Goal: Task Accomplishment & Management: Use online tool/utility

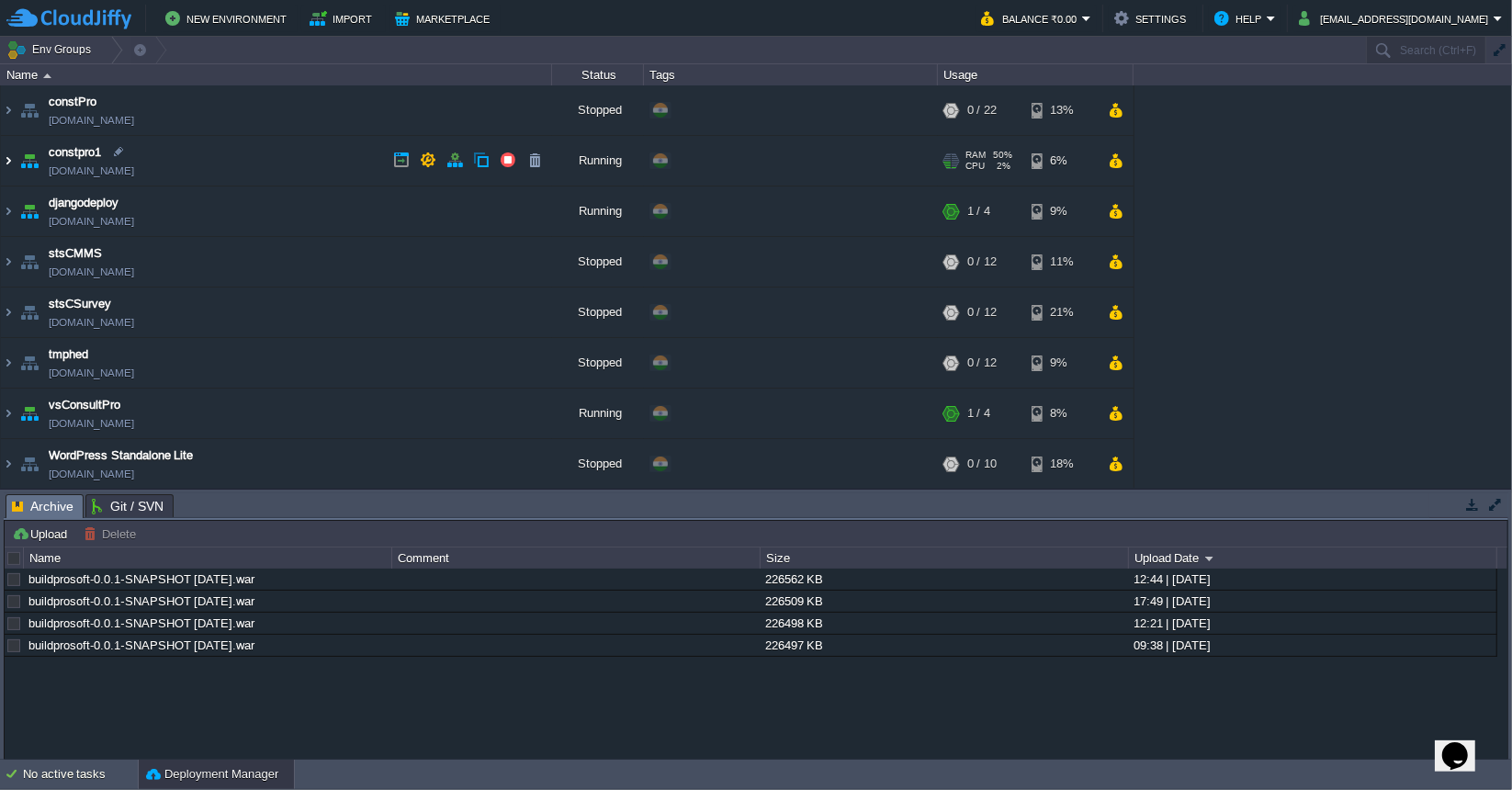
click at [5, 158] on img at bounding box center [8, 160] width 15 height 50
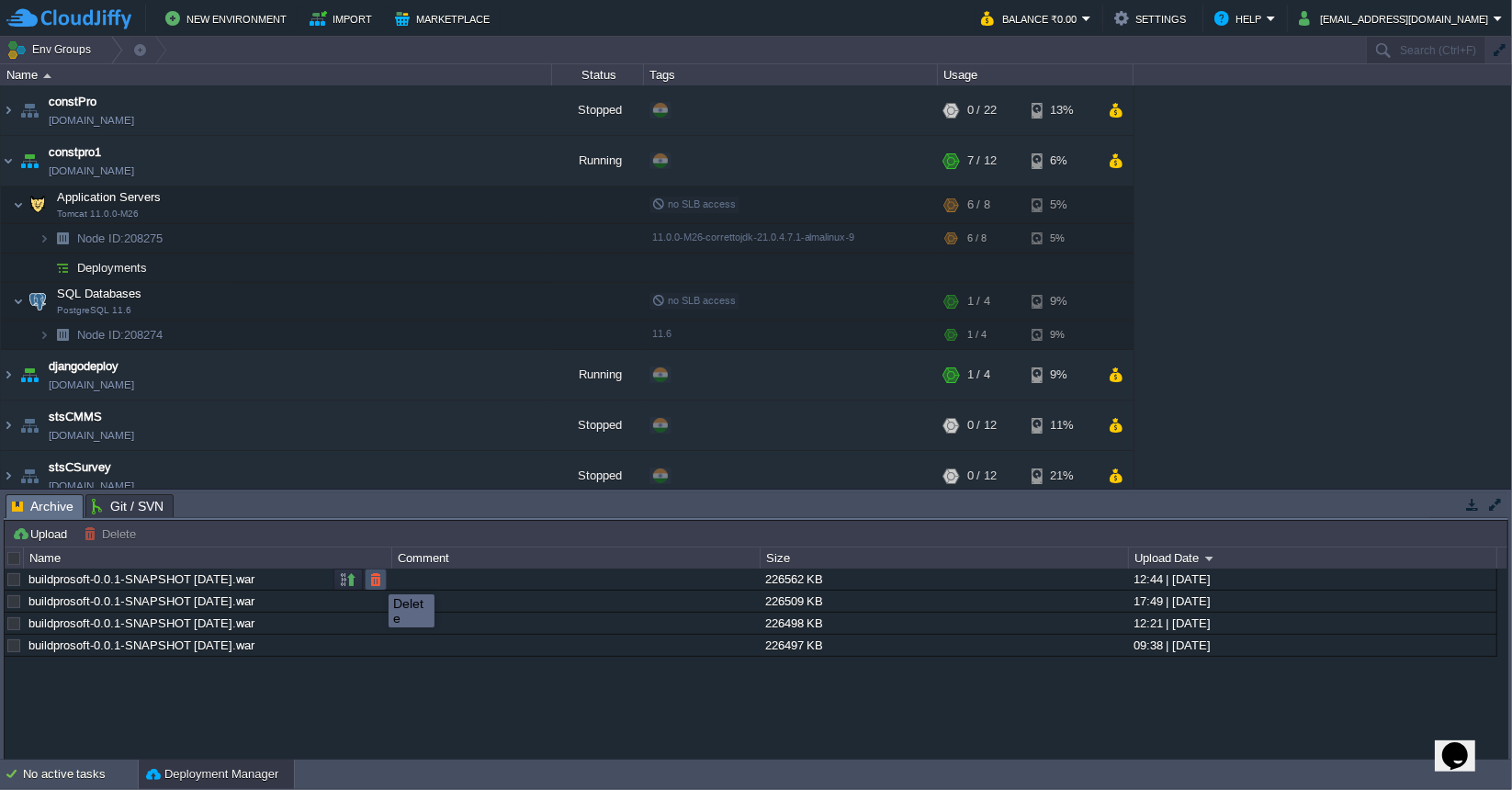
click at [374, 578] on button "button" at bounding box center [376, 580] width 17 height 17
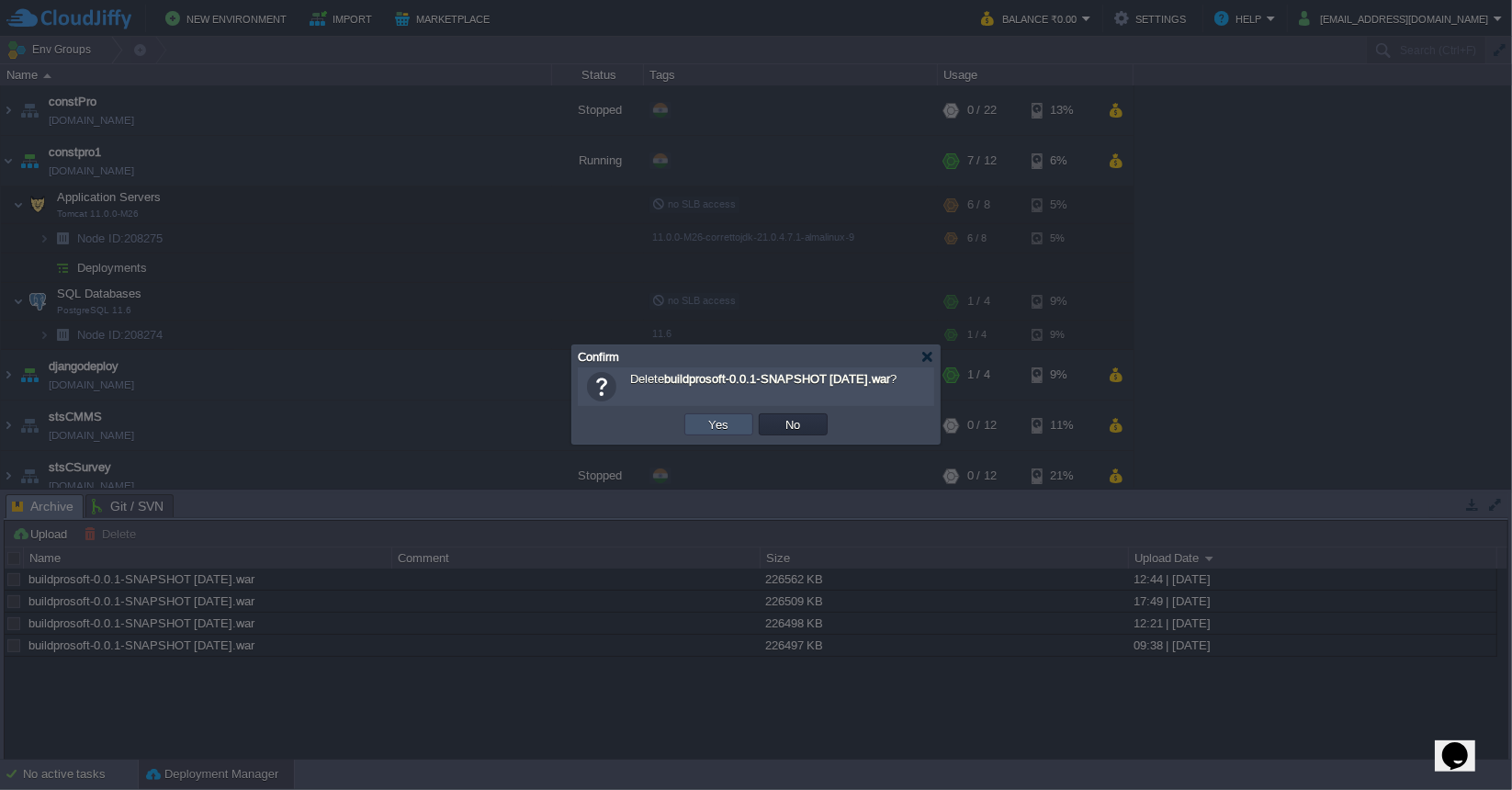
click at [715, 425] on button "Yes" at bounding box center [718, 425] width 31 height 17
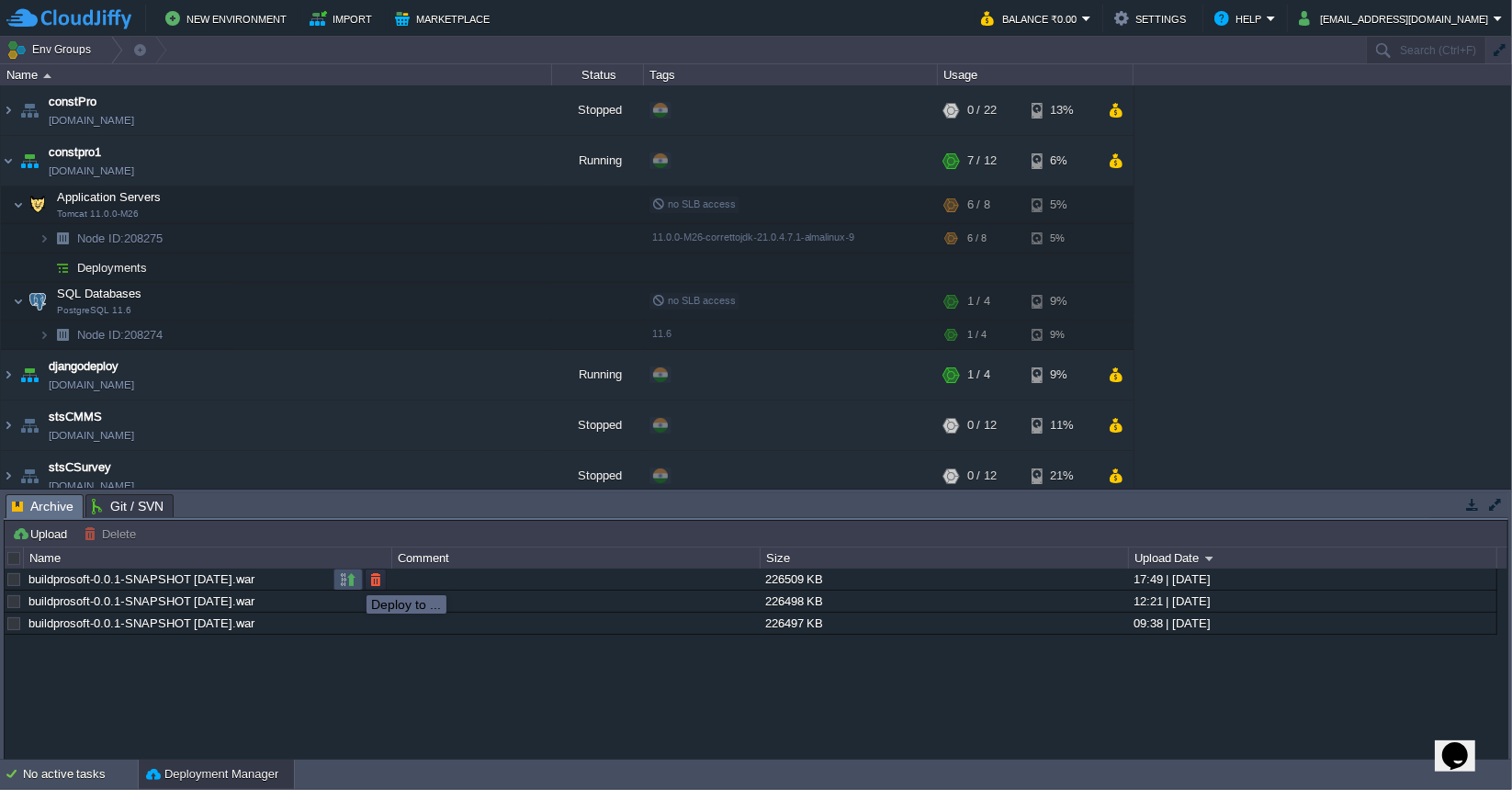
click at [353, 579] on button "button" at bounding box center [348, 580] width 17 height 17
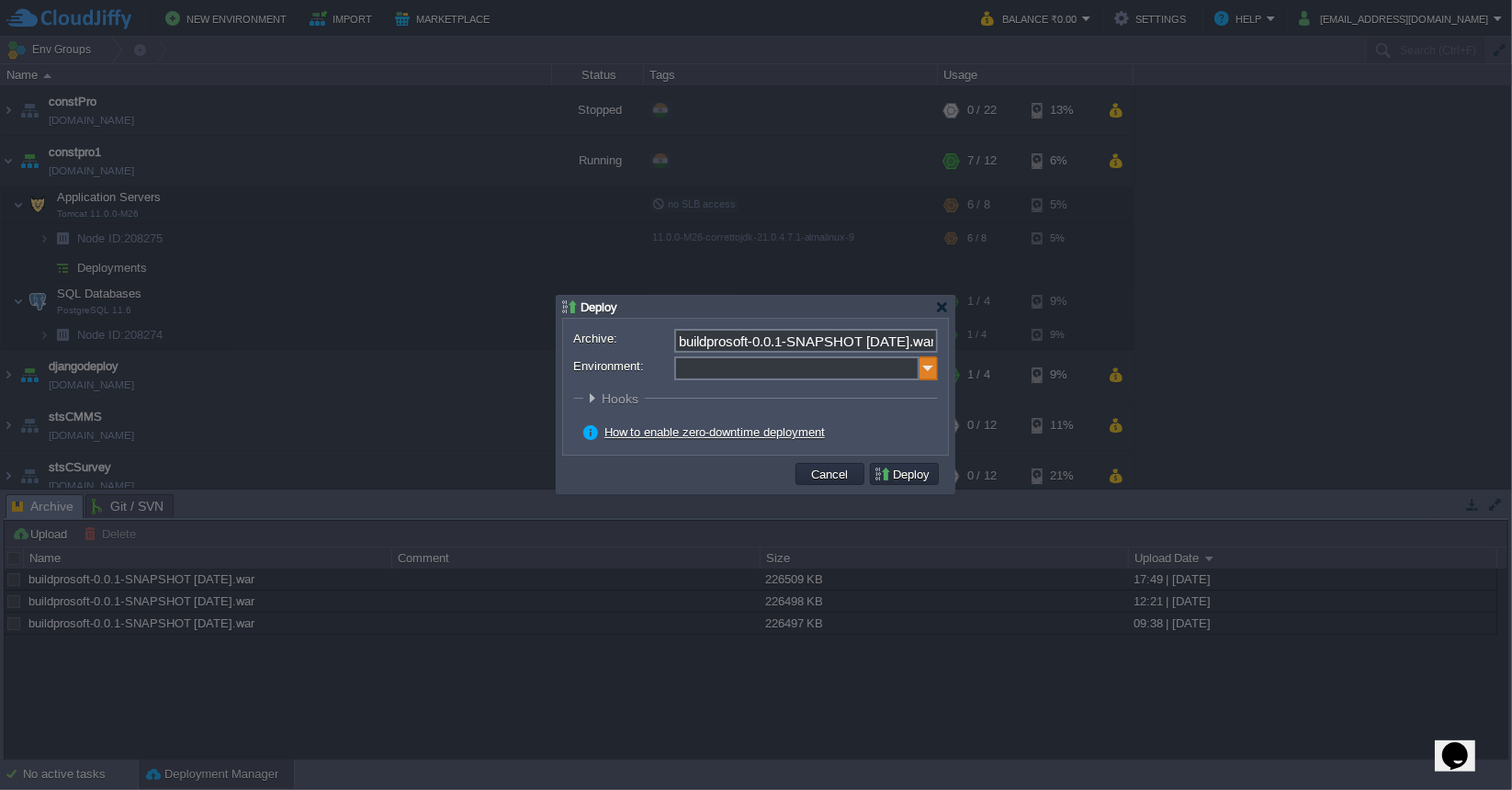
click at [928, 369] on img at bounding box center [929, 368] width 19 height 23
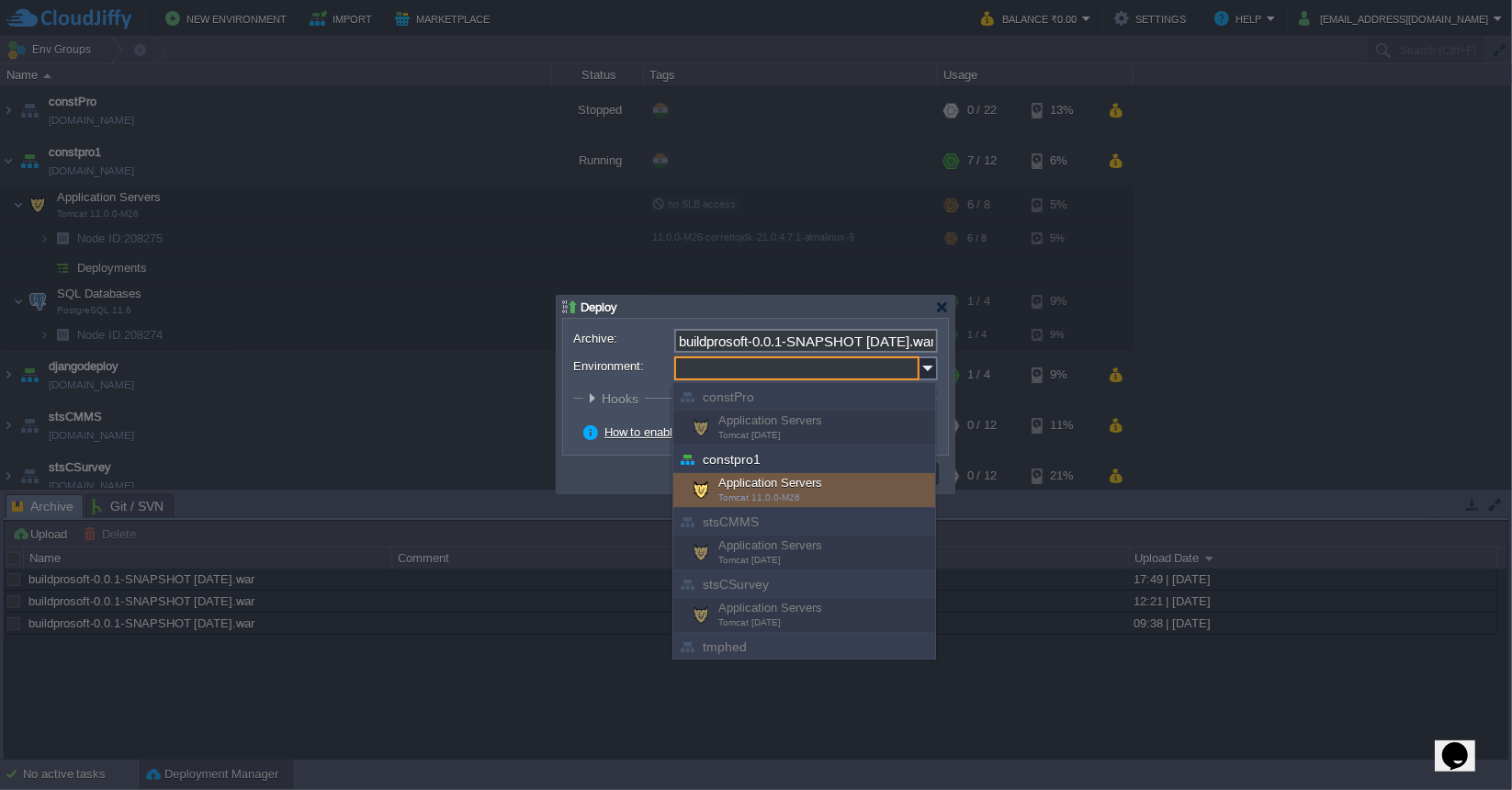
click at [825, 477] on div "Application Servers Tomcat 11.0.0-M26" at bounding box center [804, 490] width 262 height 35
type input "Application Servers (constpro1)"
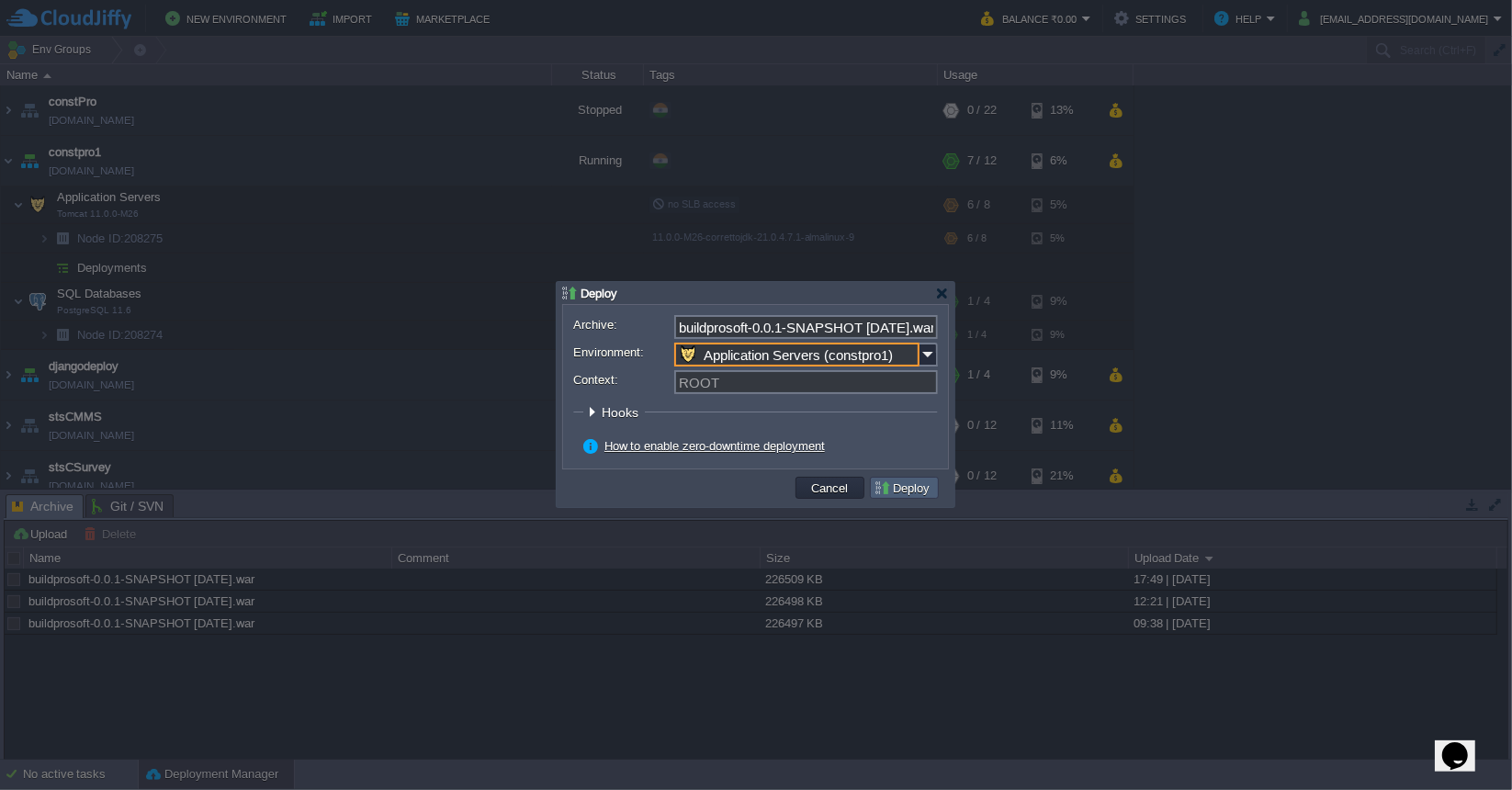
click at [900, 484] on button "Deploy" at bounding box center [904, 488] width 62 height 17
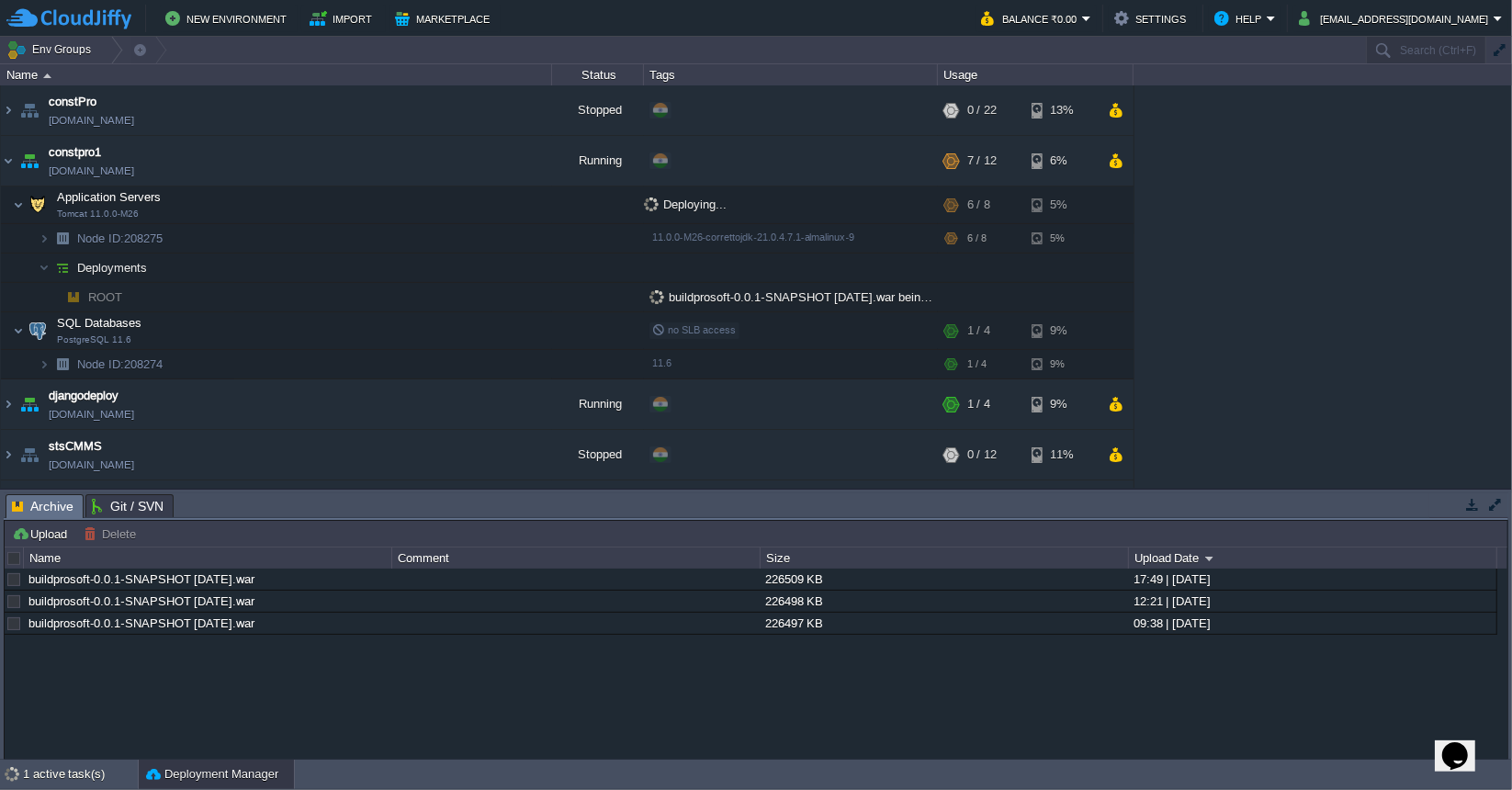
click at [1308, 394] on div "constPro constpro.cloudjiffy.net Stopped + Add to Env Group RAM 0% CPU 0% 0 / 2…" at bounding box center [756, 286] width 1512 height 403
click at [531, 110] on button "button" at bounding box center [535, 111] width 17 height 17
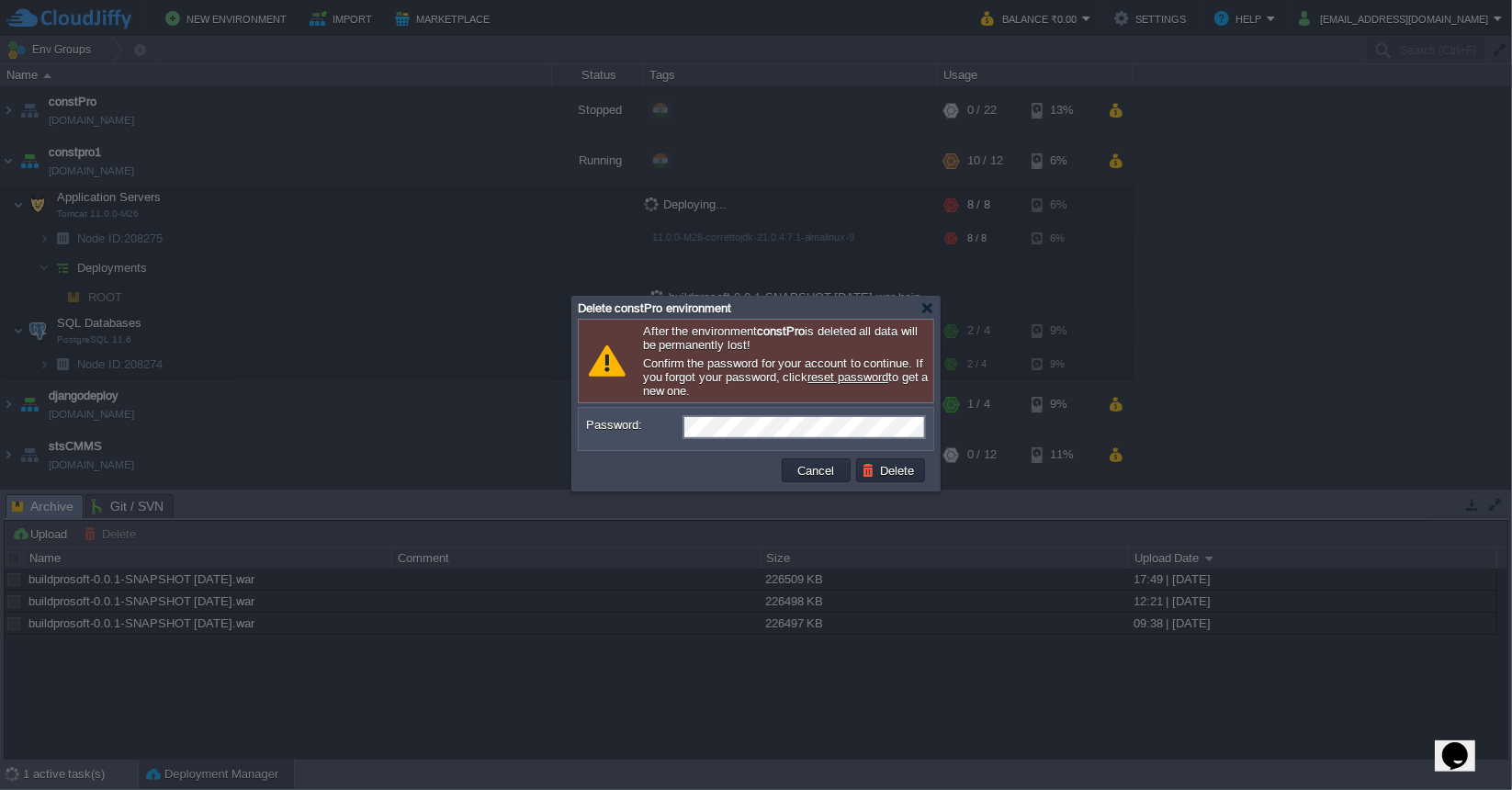
click at [663, 529] on div at bounding box center [756, 395] width 1512 height 790
click at [895, 478] on button "Delete" at bounding box center [890, 471] width 59 height 17
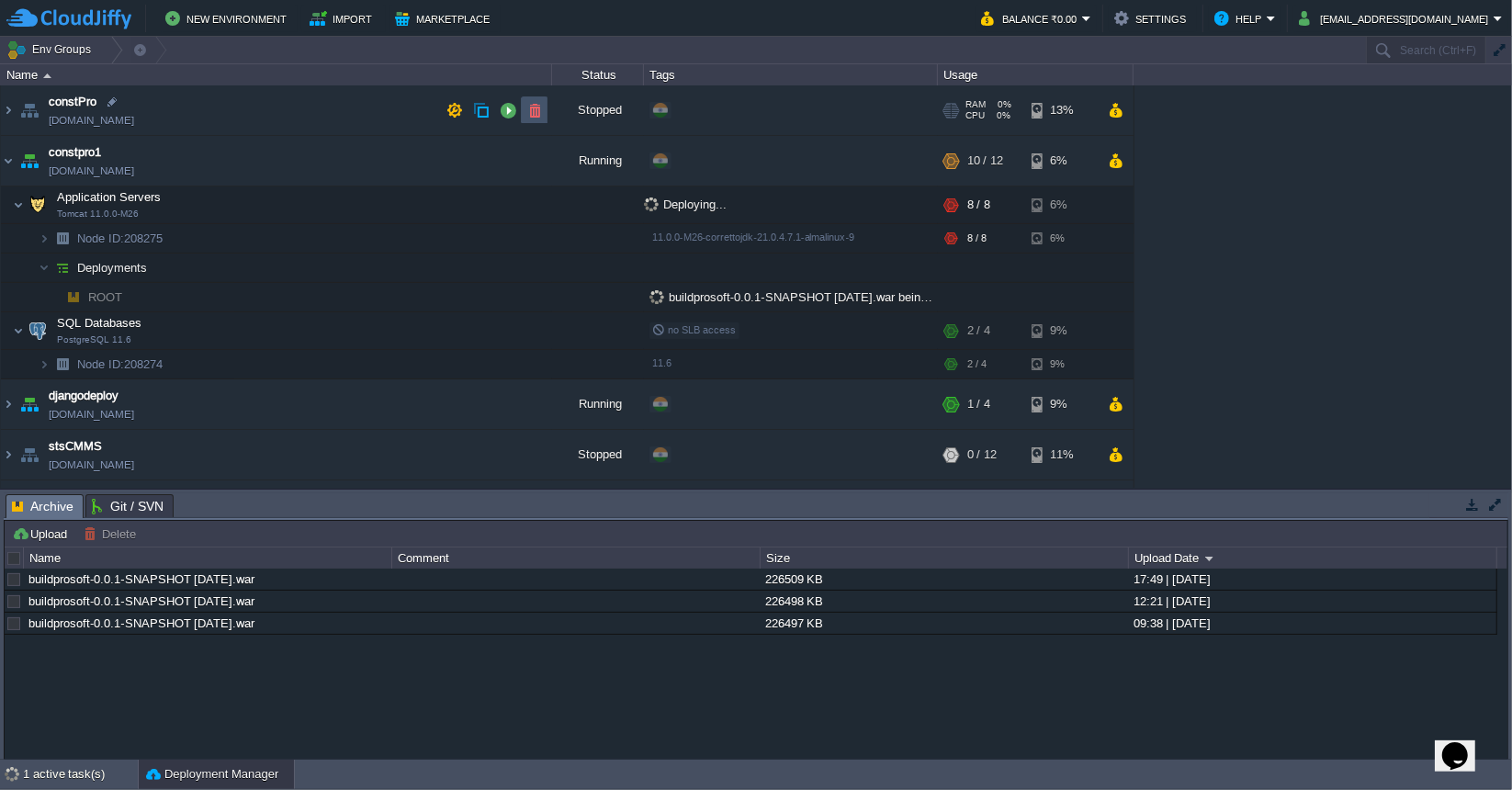
click at [534, 106] on button "button" at bounding box center [535, 111] width 17 height 17
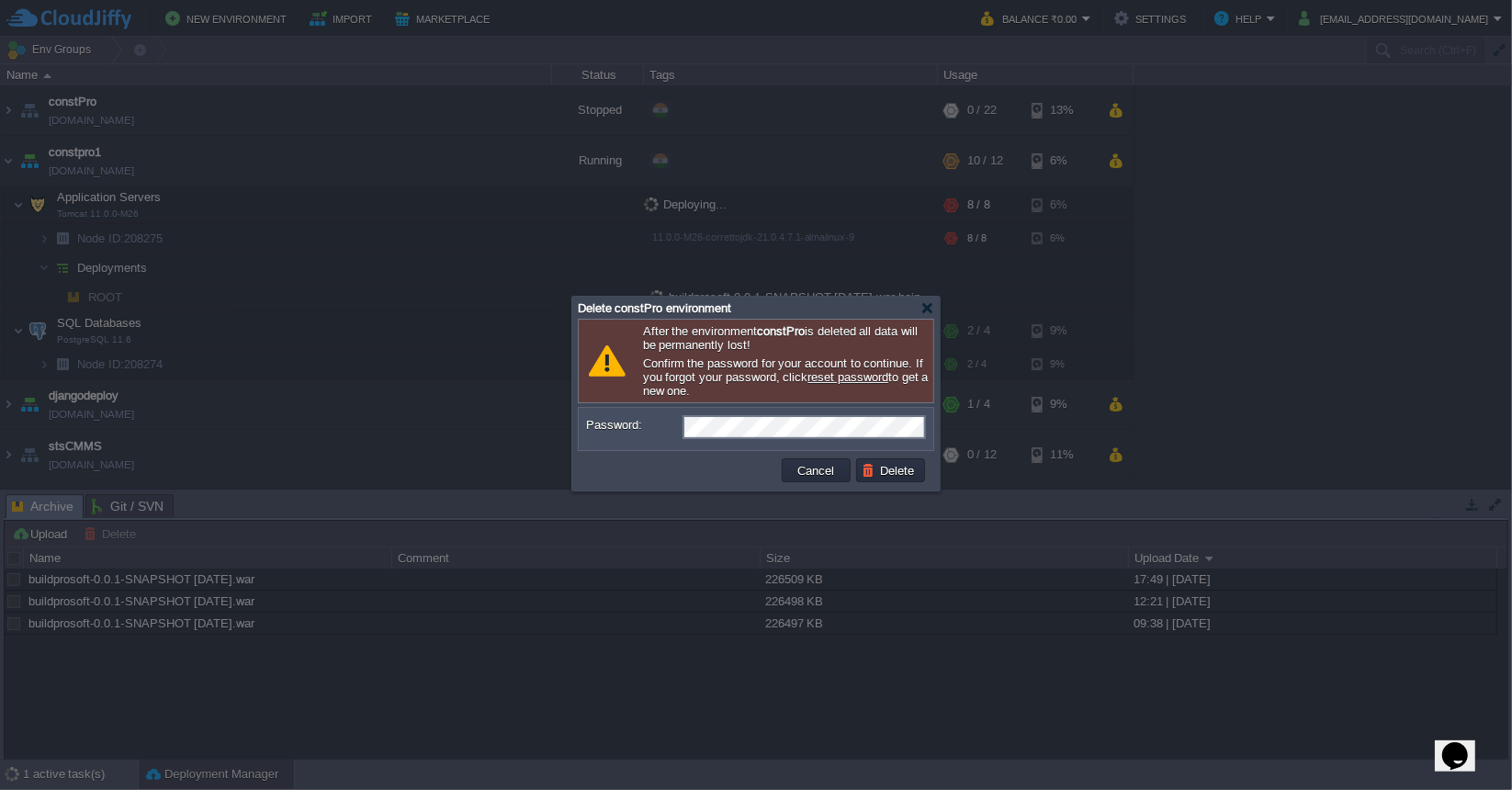
click at [673, 478] on td at bounding box center [681, 470] width 197 height 29
click at [880, 471] on button "Delete" at bounding box center [890, 471] width 59 height 17
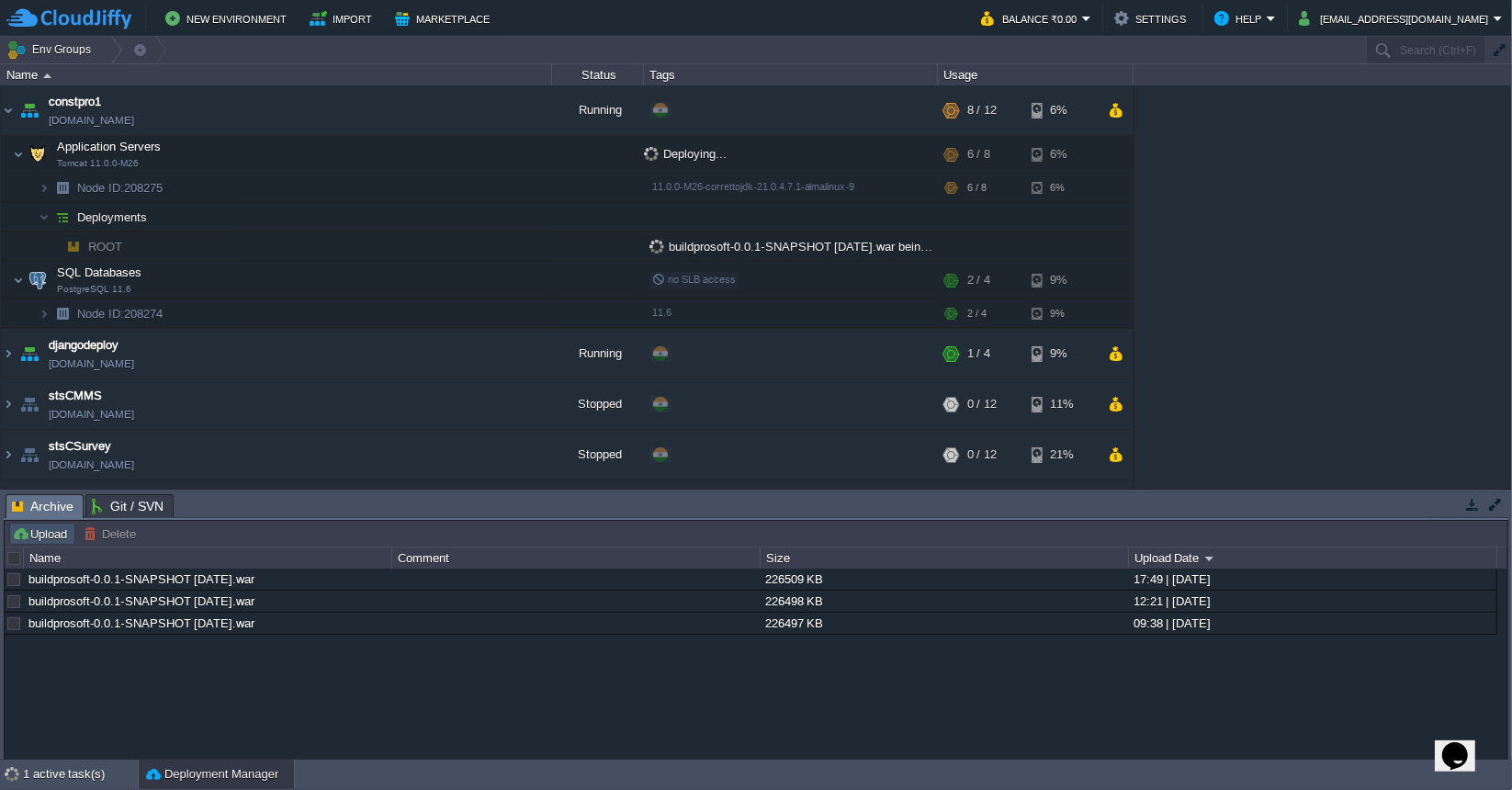
click at [29, 539] on button "Upload" at bounding box center [42, 534] width 61 height 17
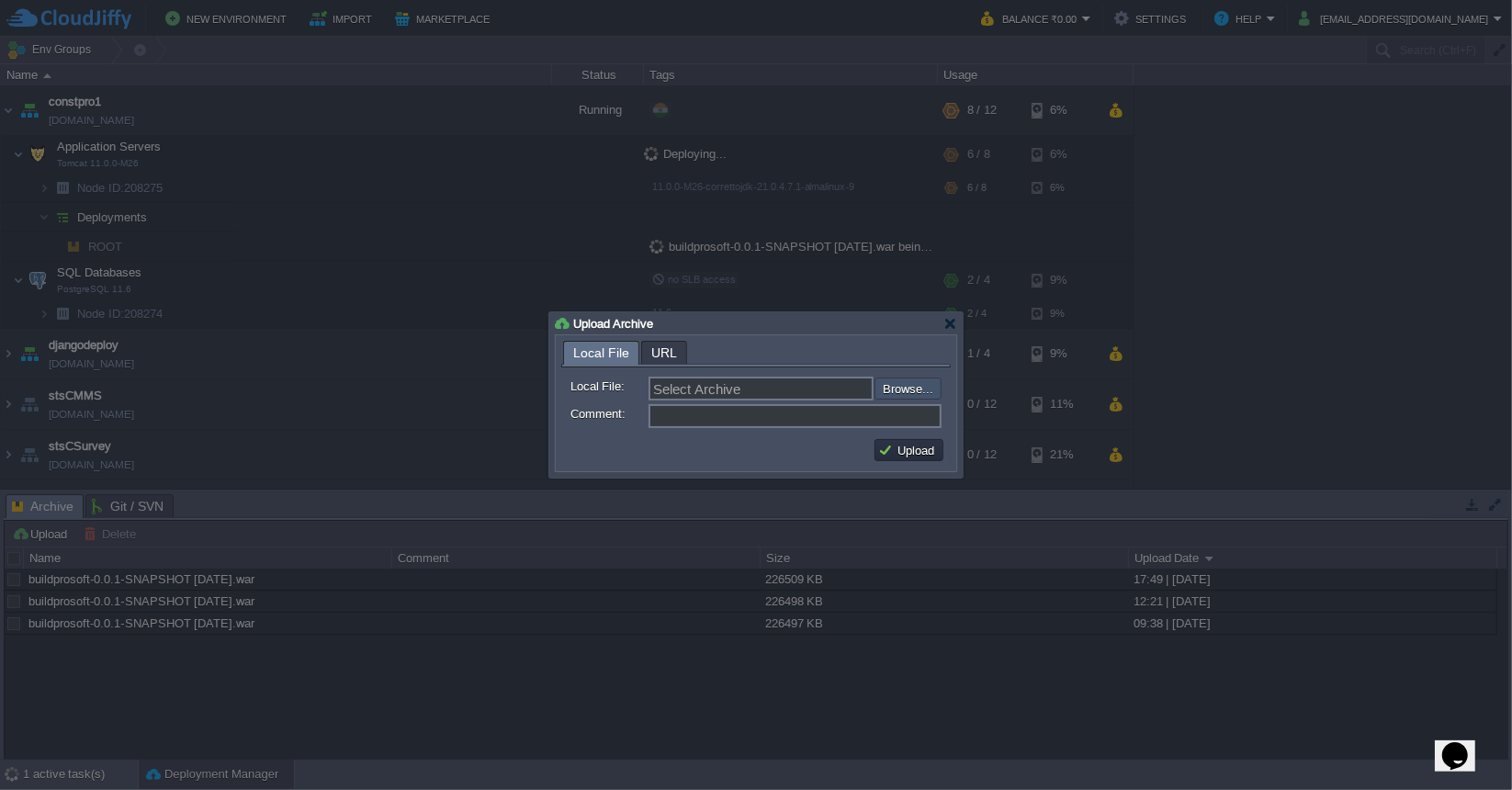
click at [904, 396] on input "file" at bounding box center [825, 387] width 233 height 22
type input "C:\fakepath\buildprosoft-0.0.1-SNAPSHOT [DATE].war"
type input "buildprosoft-0.0.1-SNAPSHOT [DATE].war"
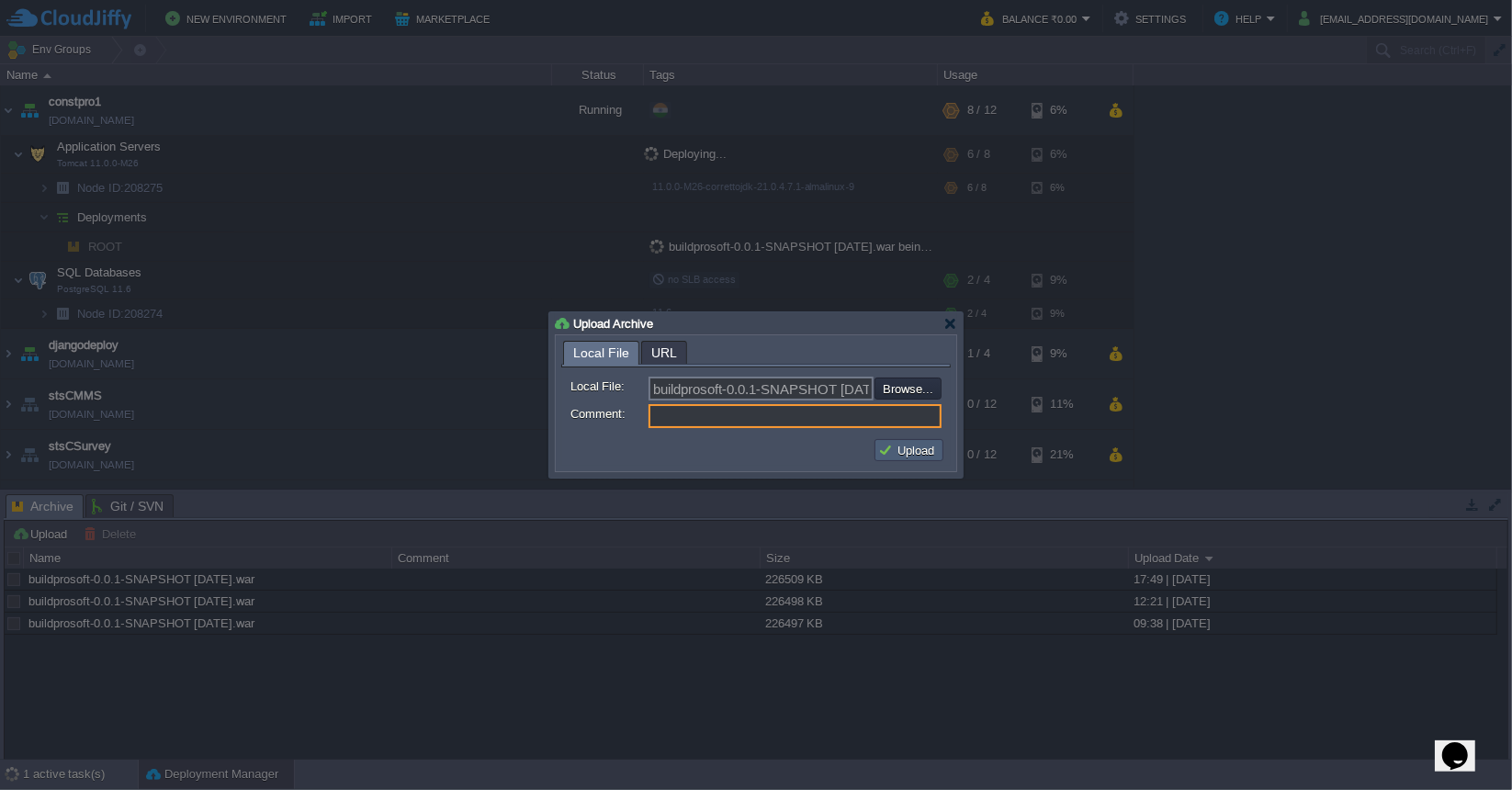
click at [911, 449] on button "Upload" at bounding box center [909, 450] width 62 height 17
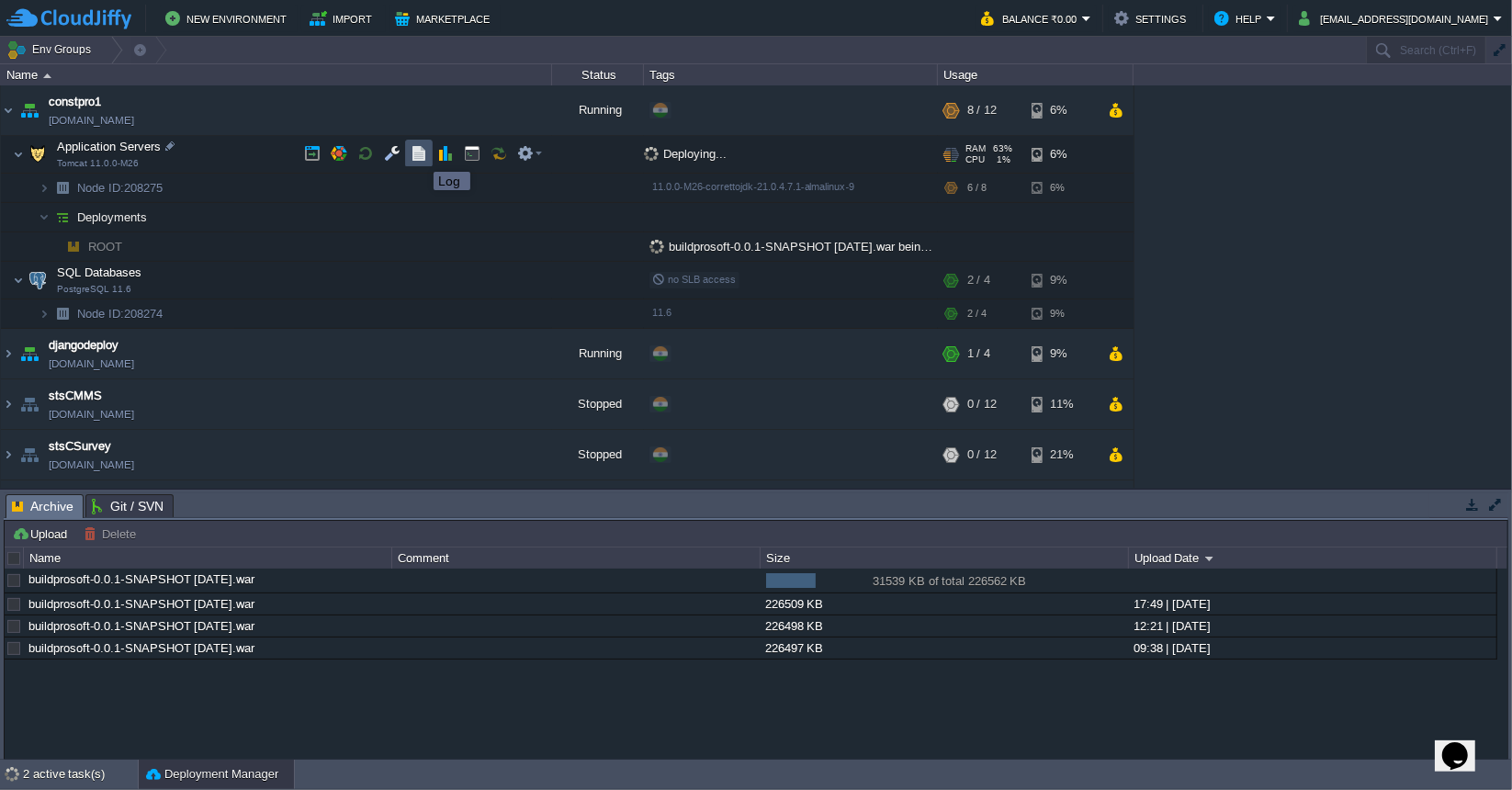
click at [417, 155] on button "button" at bounding box center [419, 154] width 17 height 17
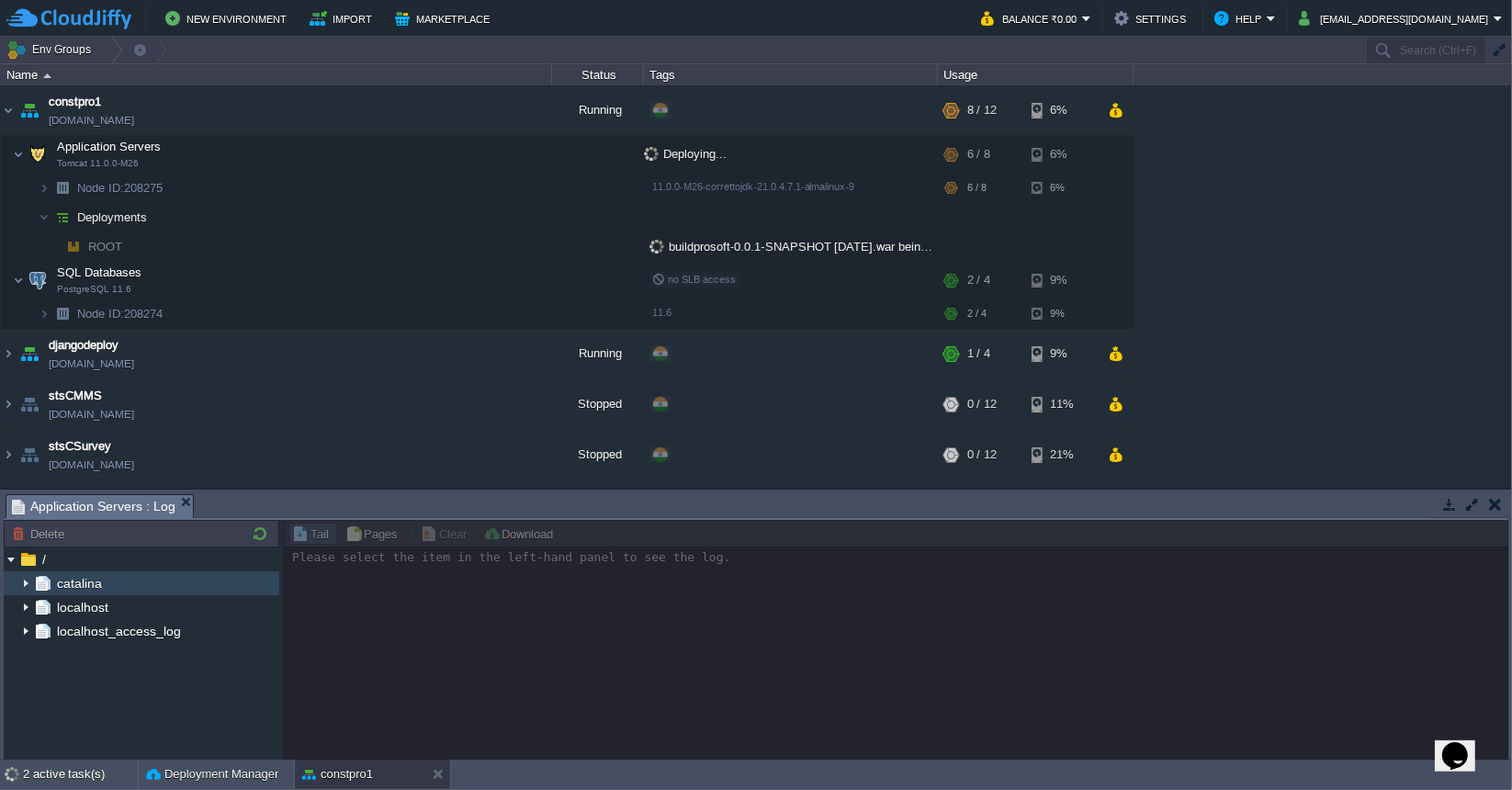
click at [25, 580] on img at bounding box center [26, 583] width 15 height 23
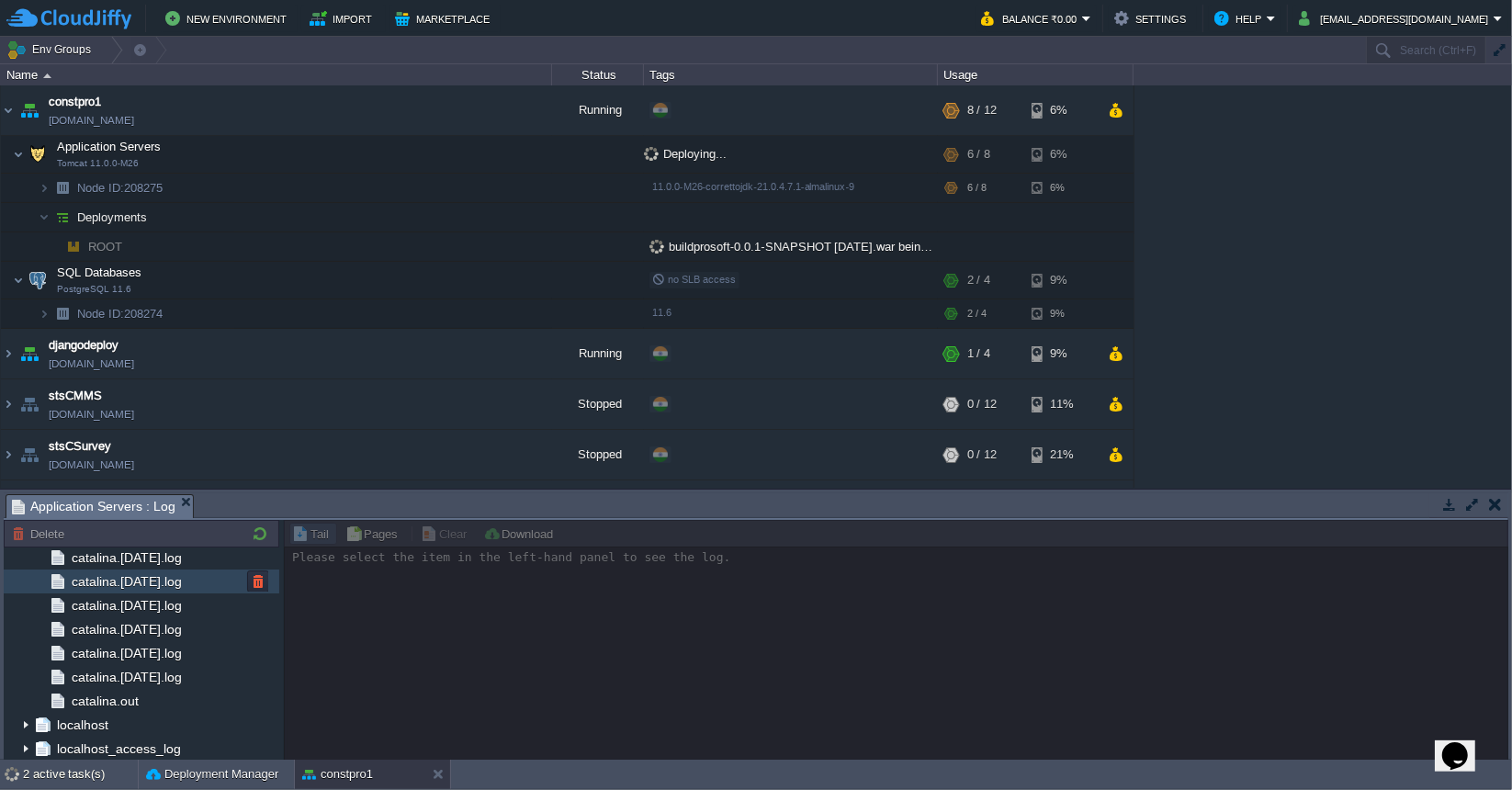
scroll to position [2081, 0]
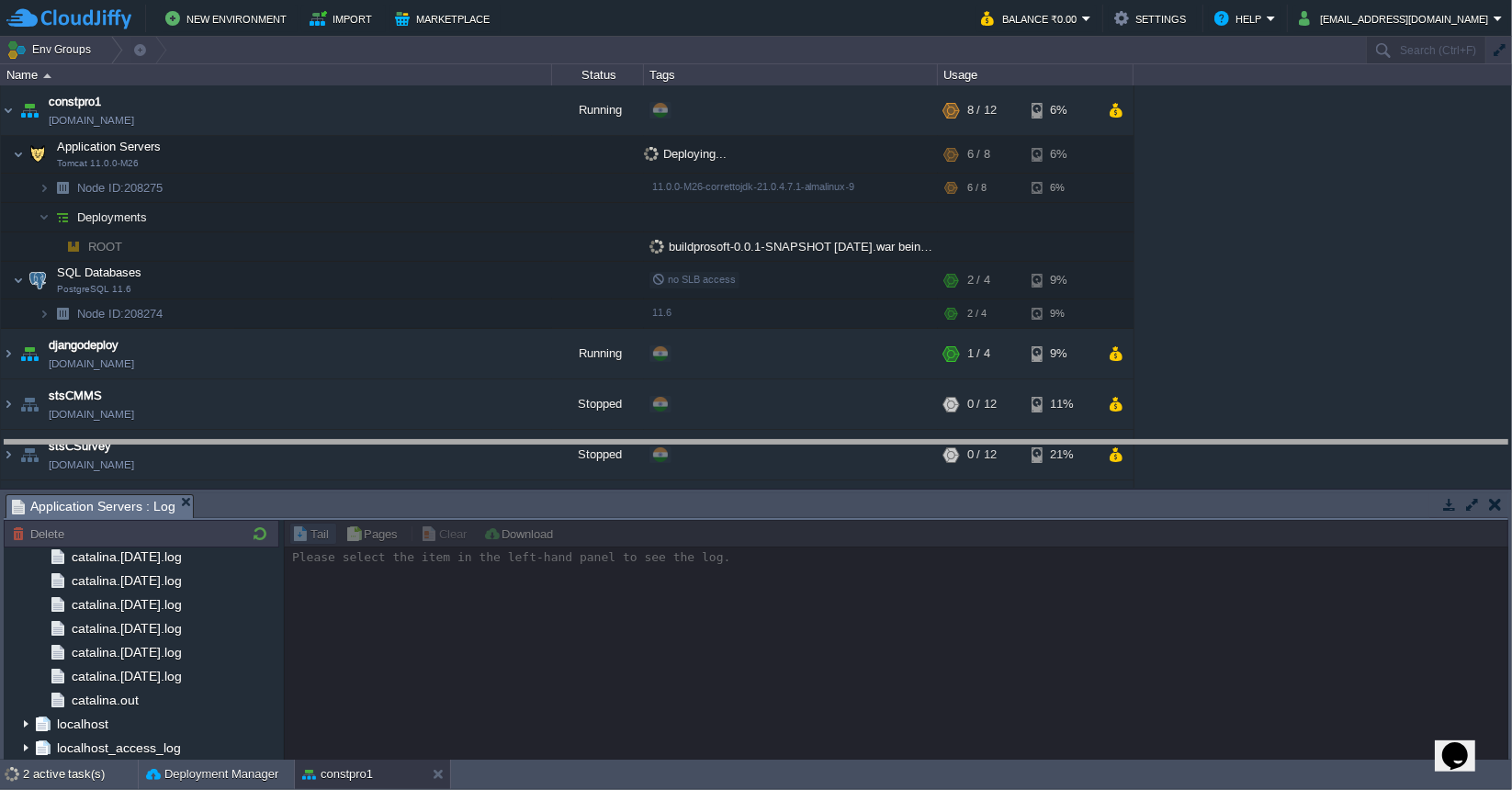
drag, startPoint x: 598, startPoint y: 507, endPoint x: 597, endPoint y: 417, distance: 90.0
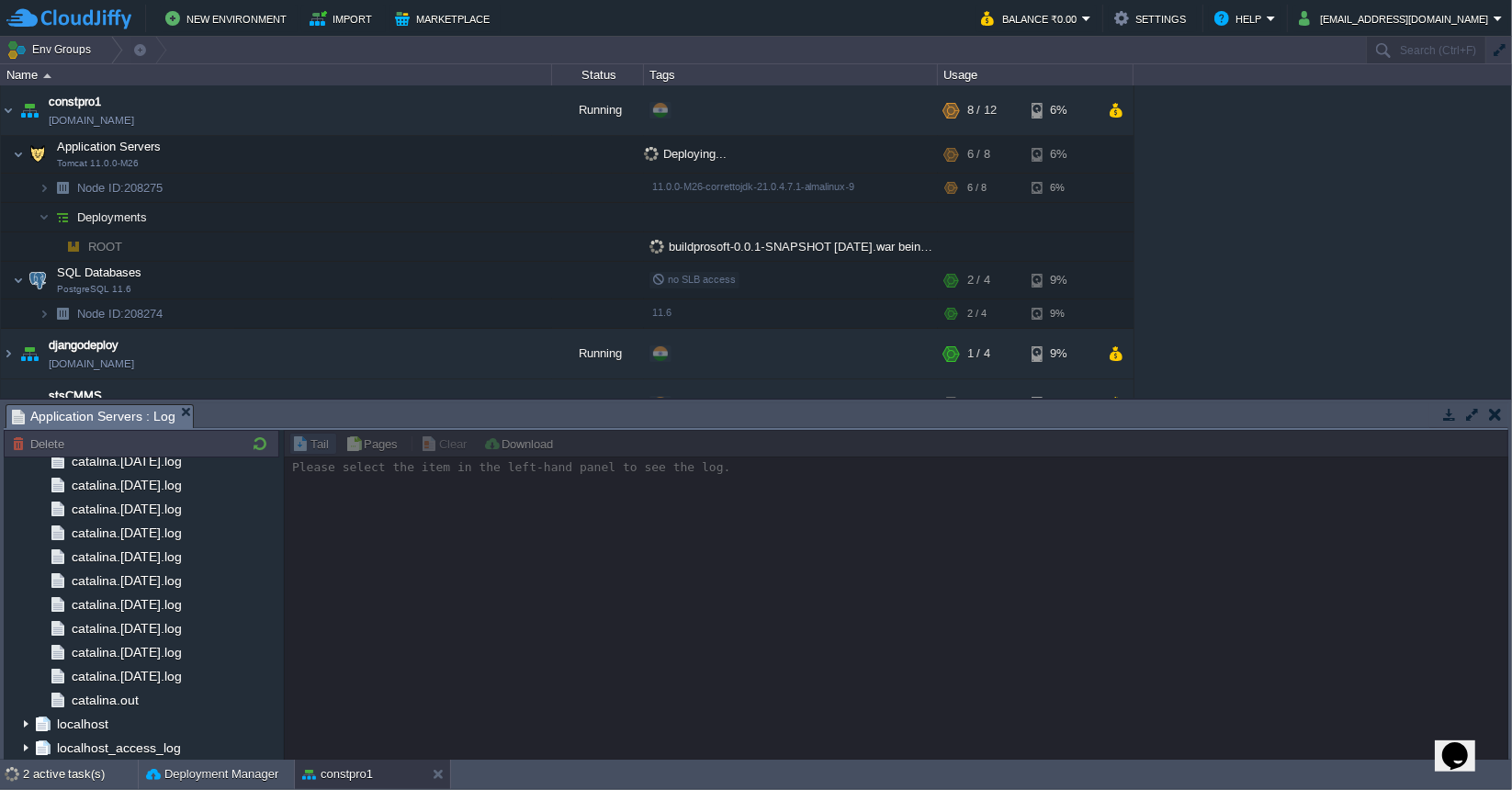
scroll to position [1990, 0]
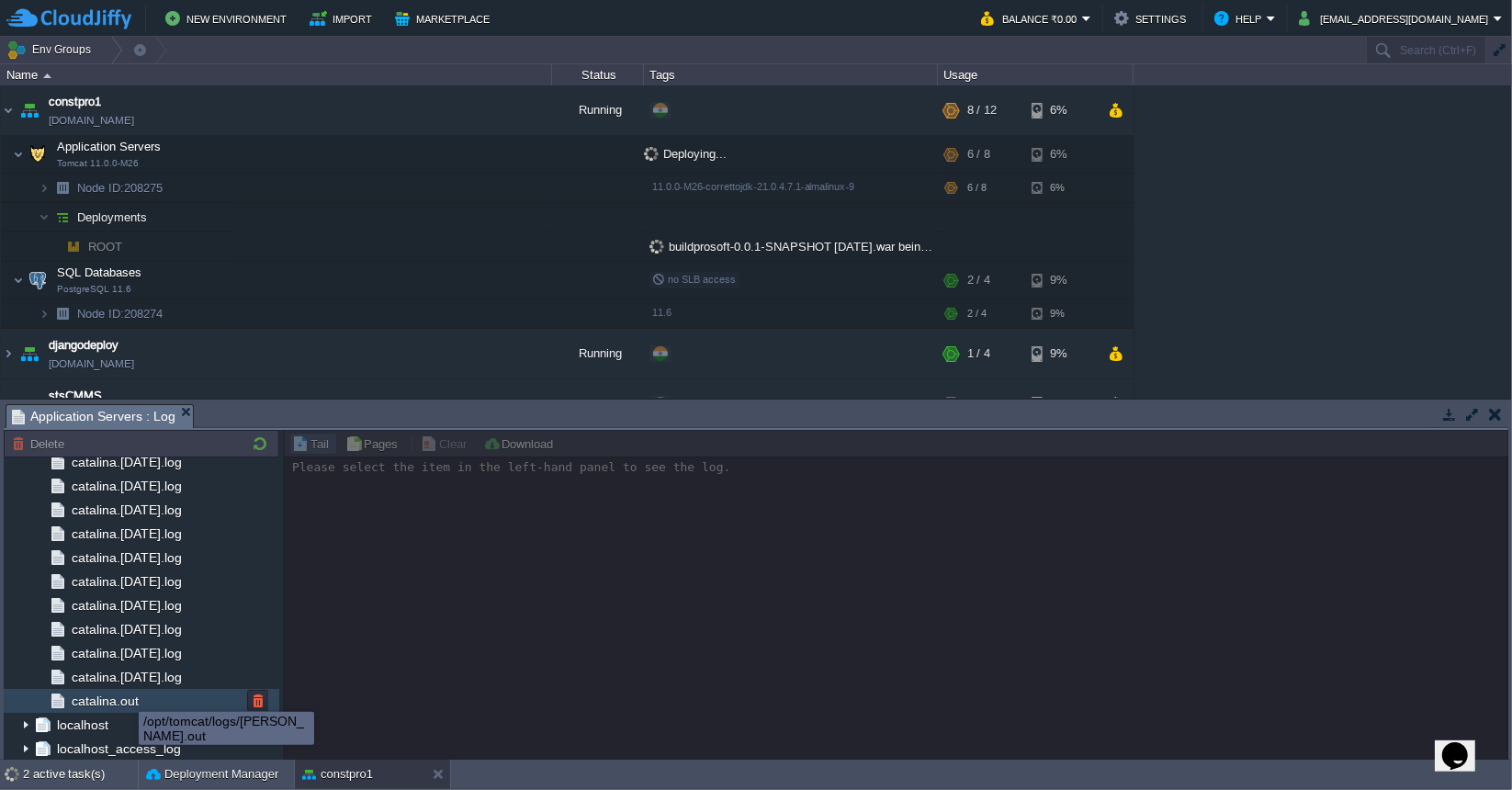
click at [125, 695] on span "catalina.out" at bounding box center [104, 701] width 73 height 17
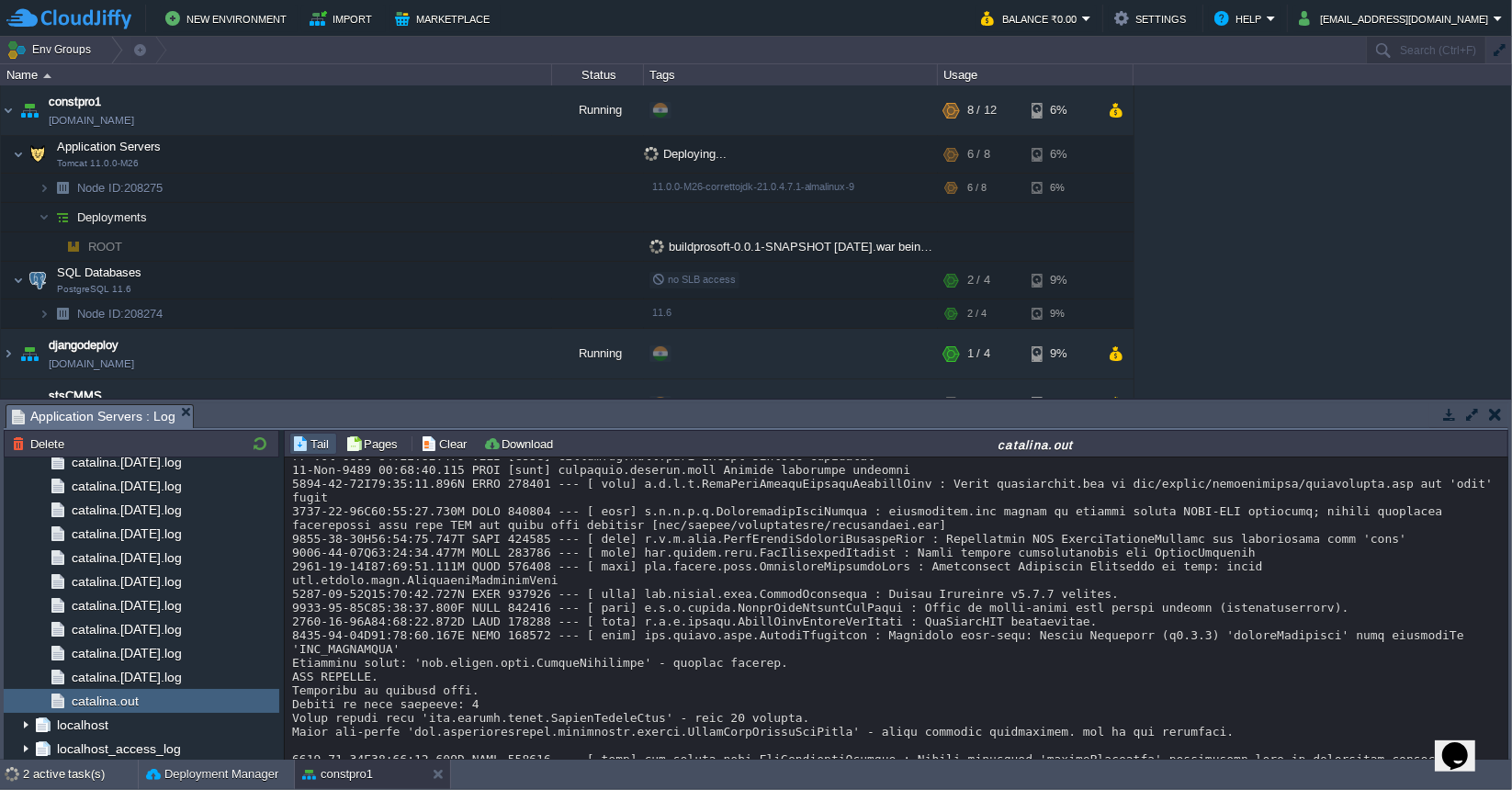
scroll to position [16813, 0]
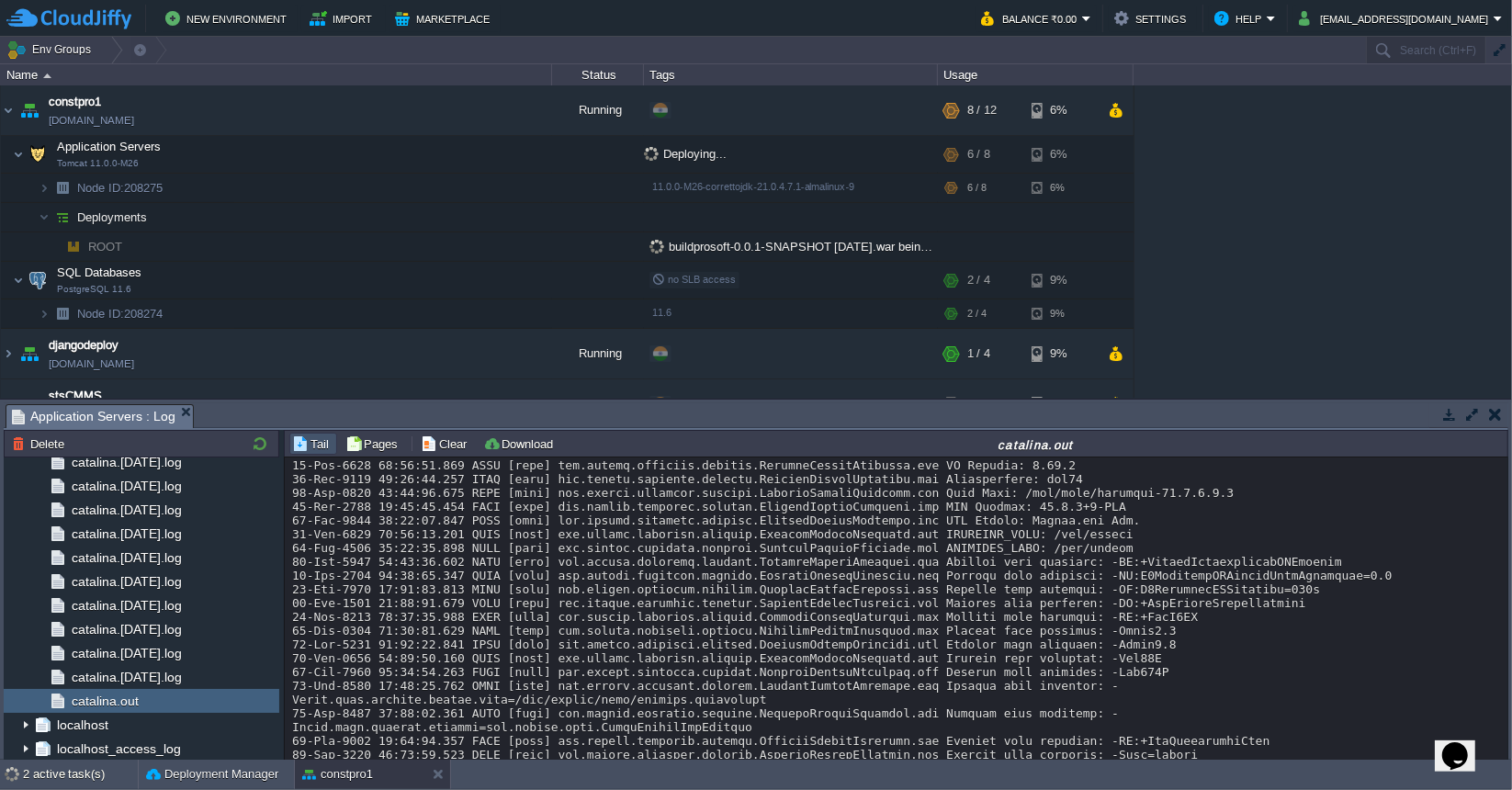
scroll to position [460, 0]
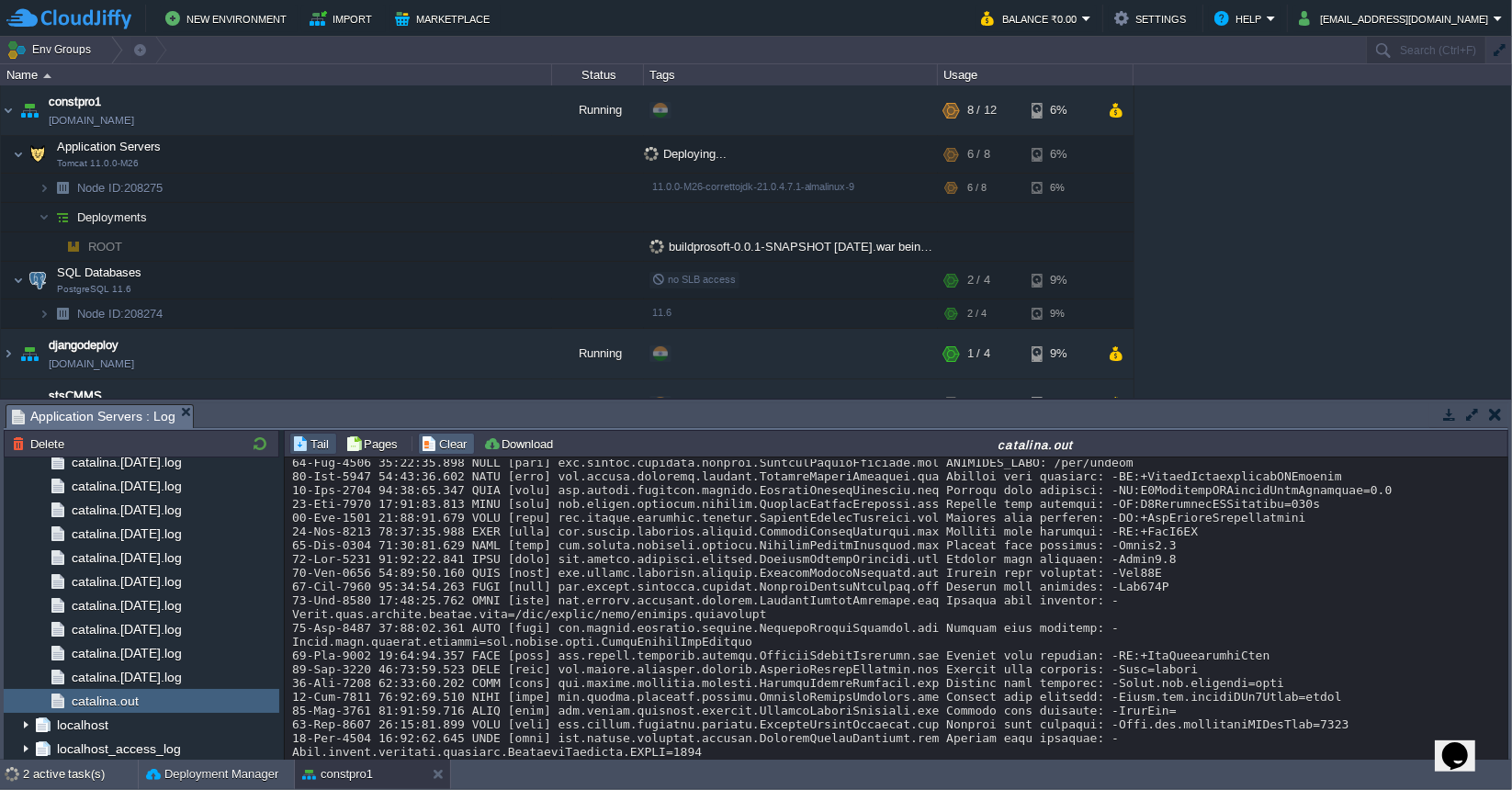
click at [431, 444] on button "Clear" at bounding box center [446, 444] width 52 height 17
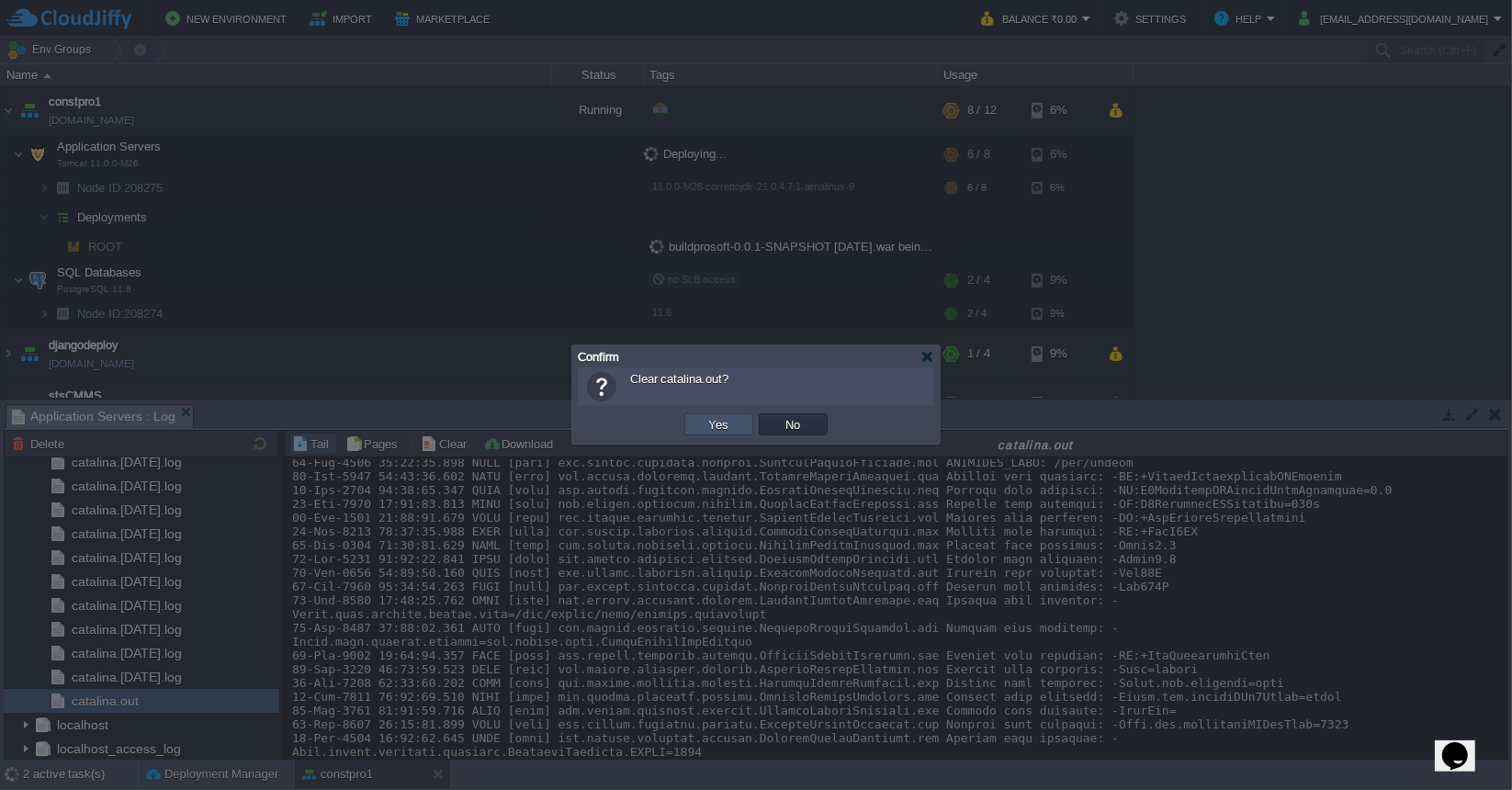
click at [725, 432] on button "Yes" at bounding box center [718, 425] width 31 height 17
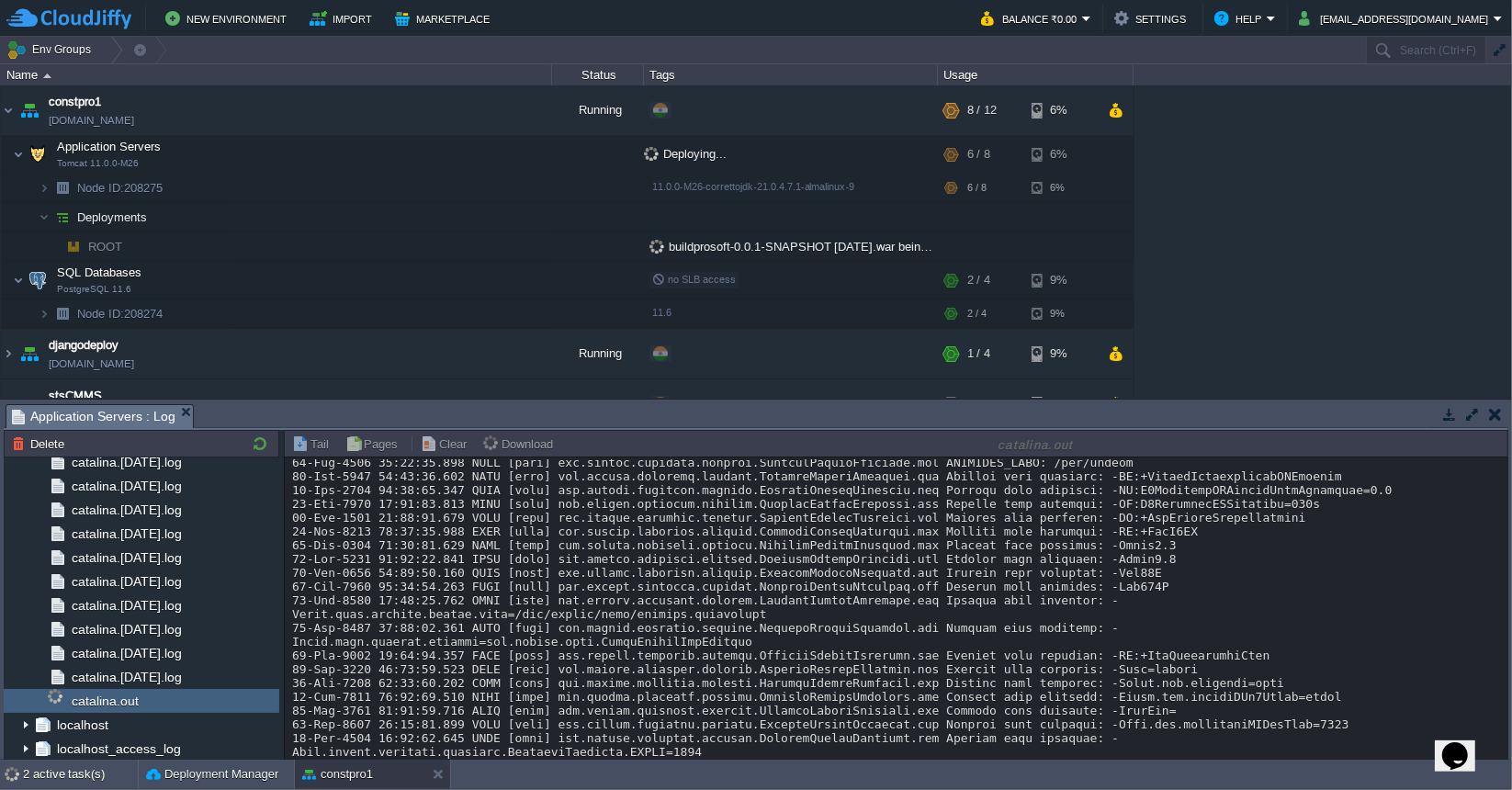
scroll to position [0, 0]
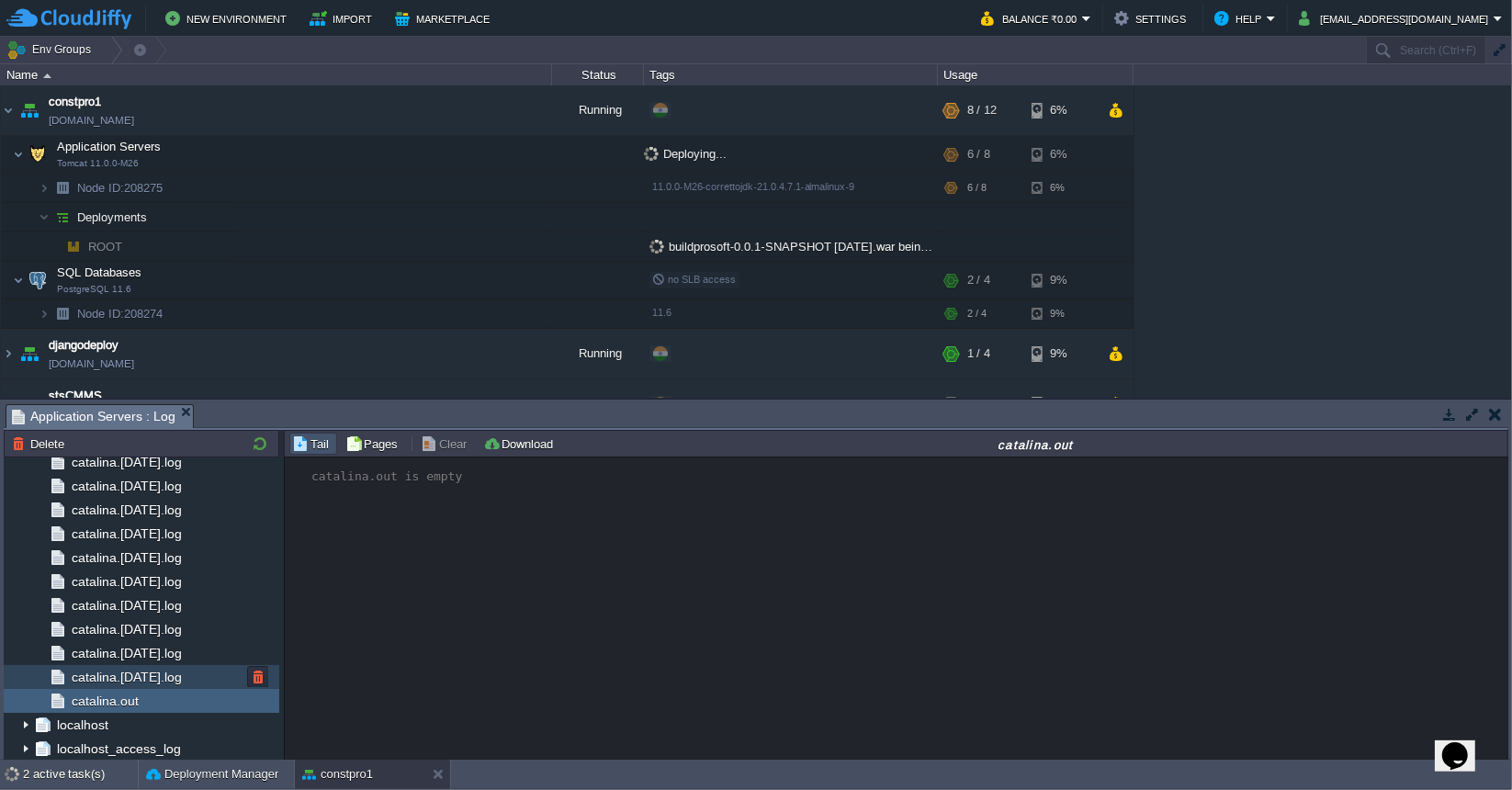
click at [167, 669] on span "catalina.[DATE].log" at bounding box center [126, 677] width 116 height 17
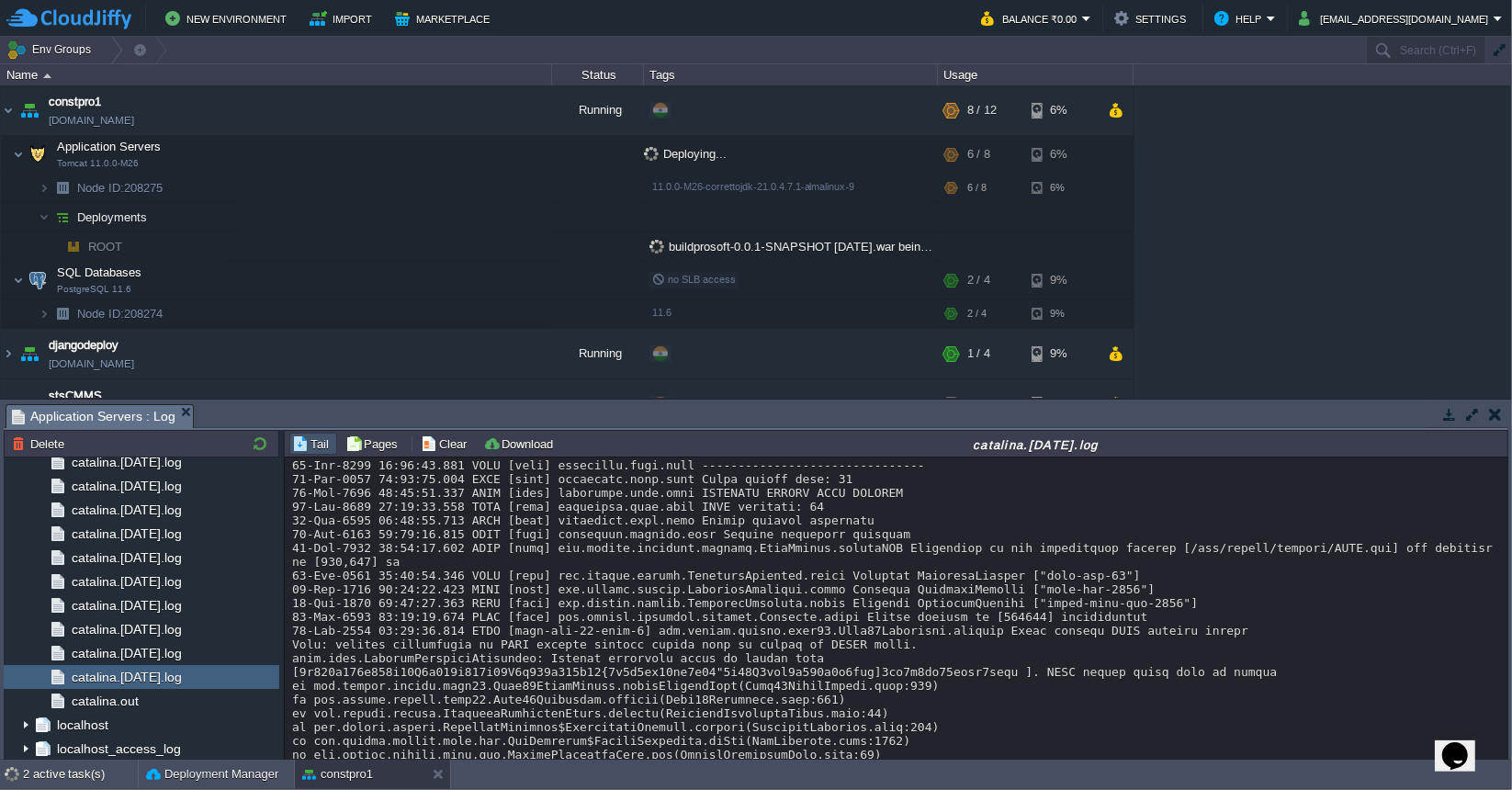
scroll to position [9661, 0]
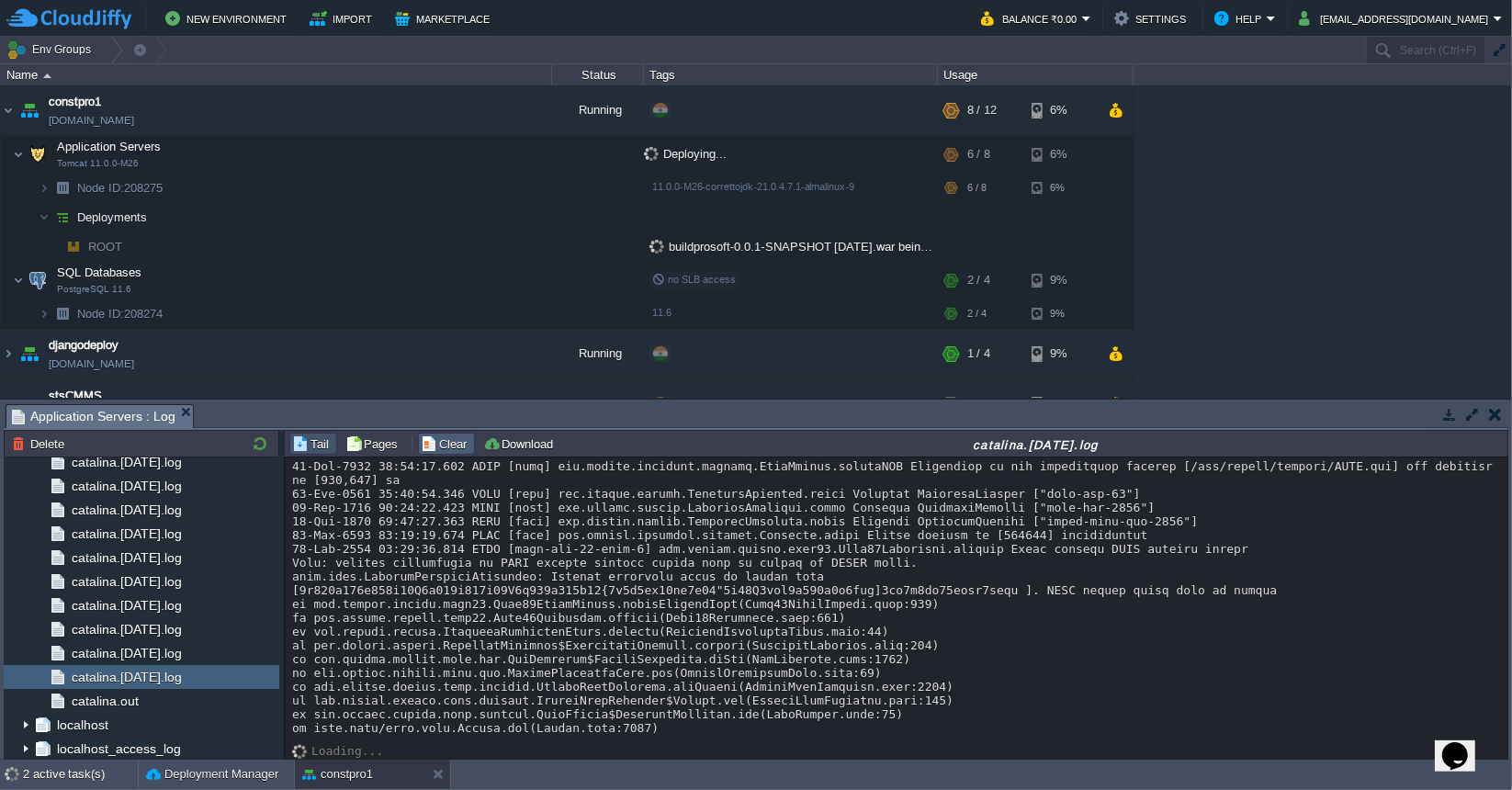
click at [441, 440] on button "Clear" at bounding box center [446, 444] width 52 height 17
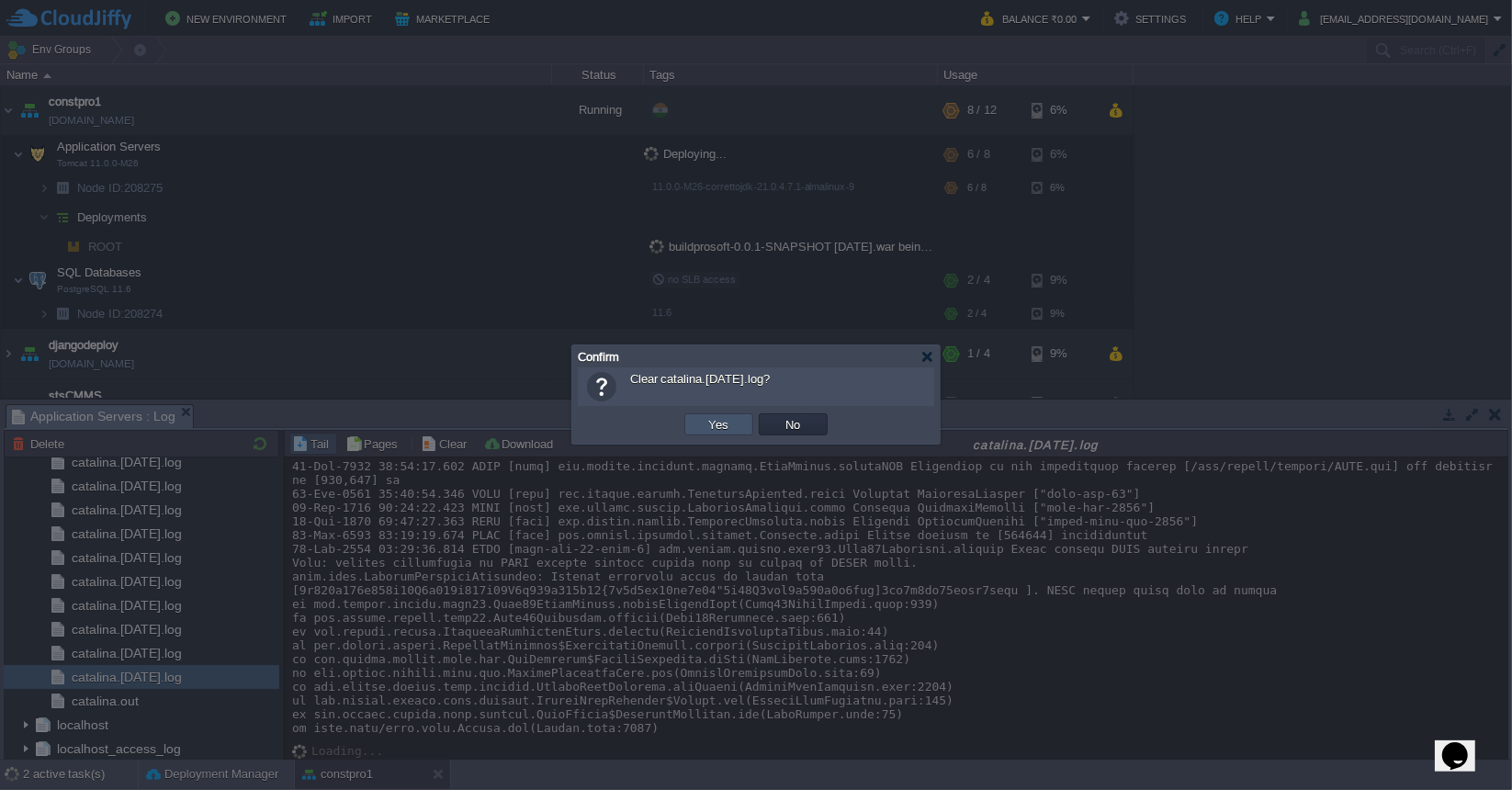
click at [712, 422] on button "Yes" at bounding box center [718, 425] width 31 height 17
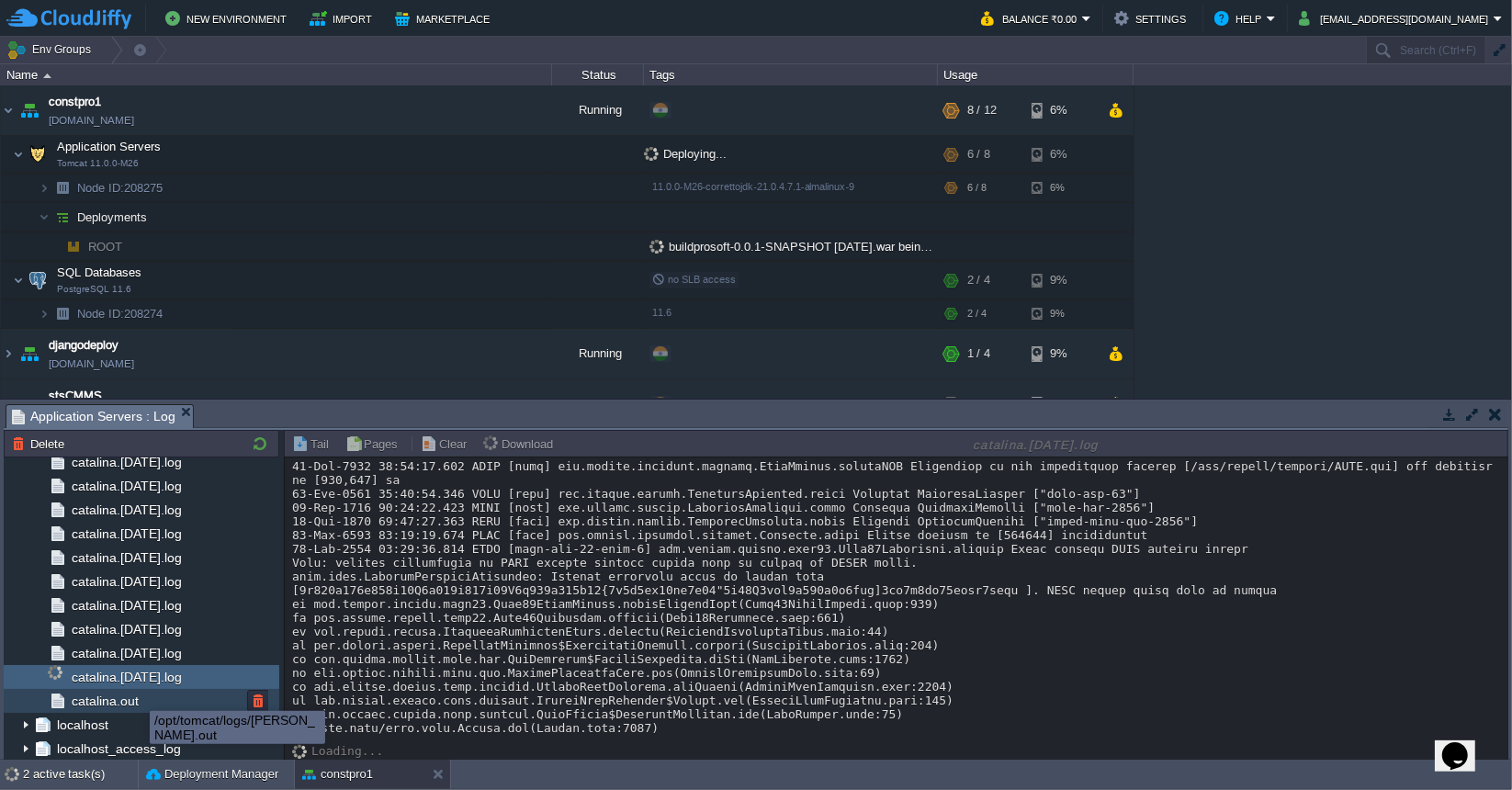
scroll to position [0, 0]
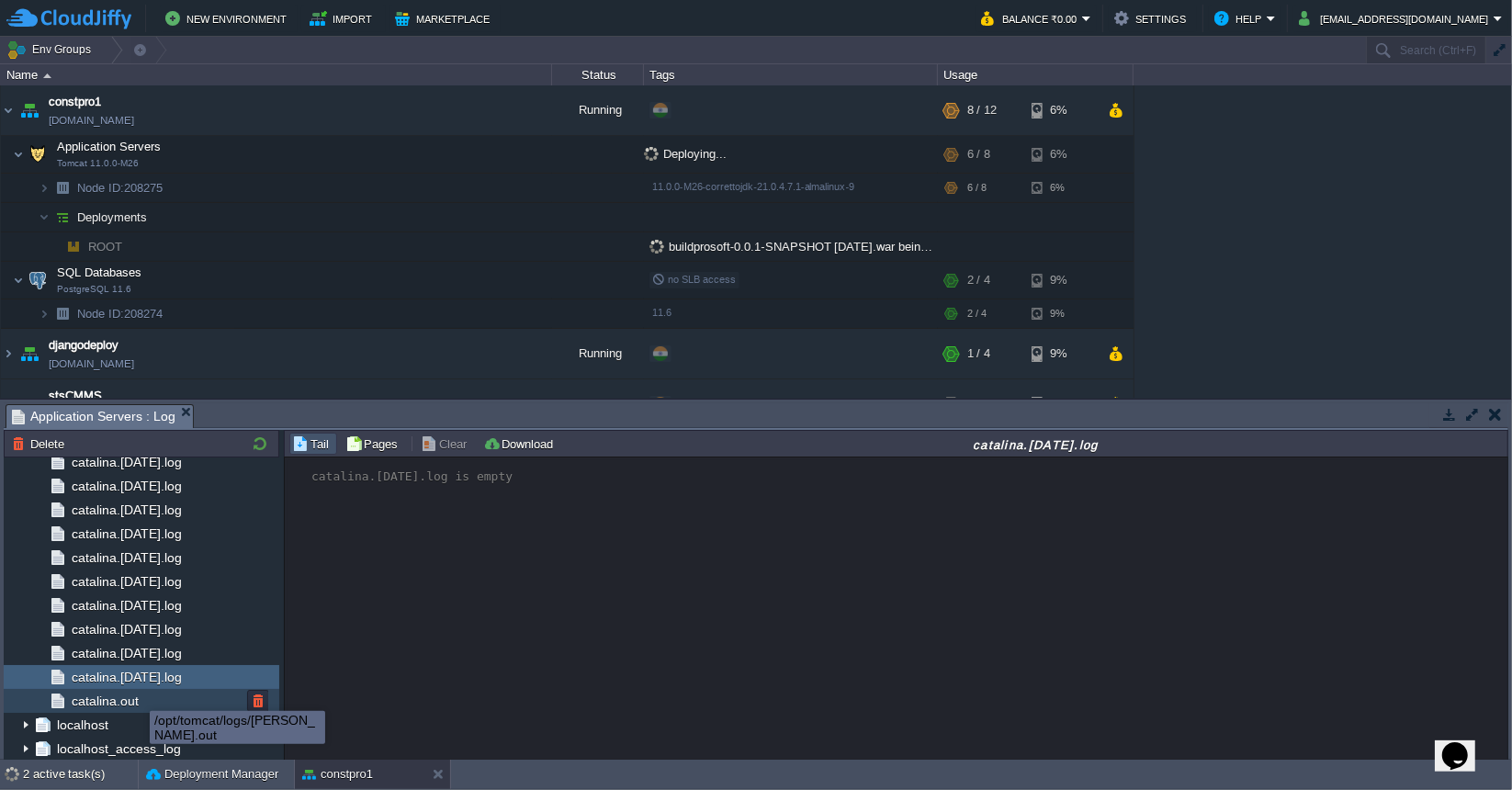
click at [136, 694] on span "catalina.out" at bounding box center [104, 701] width 73 height 17
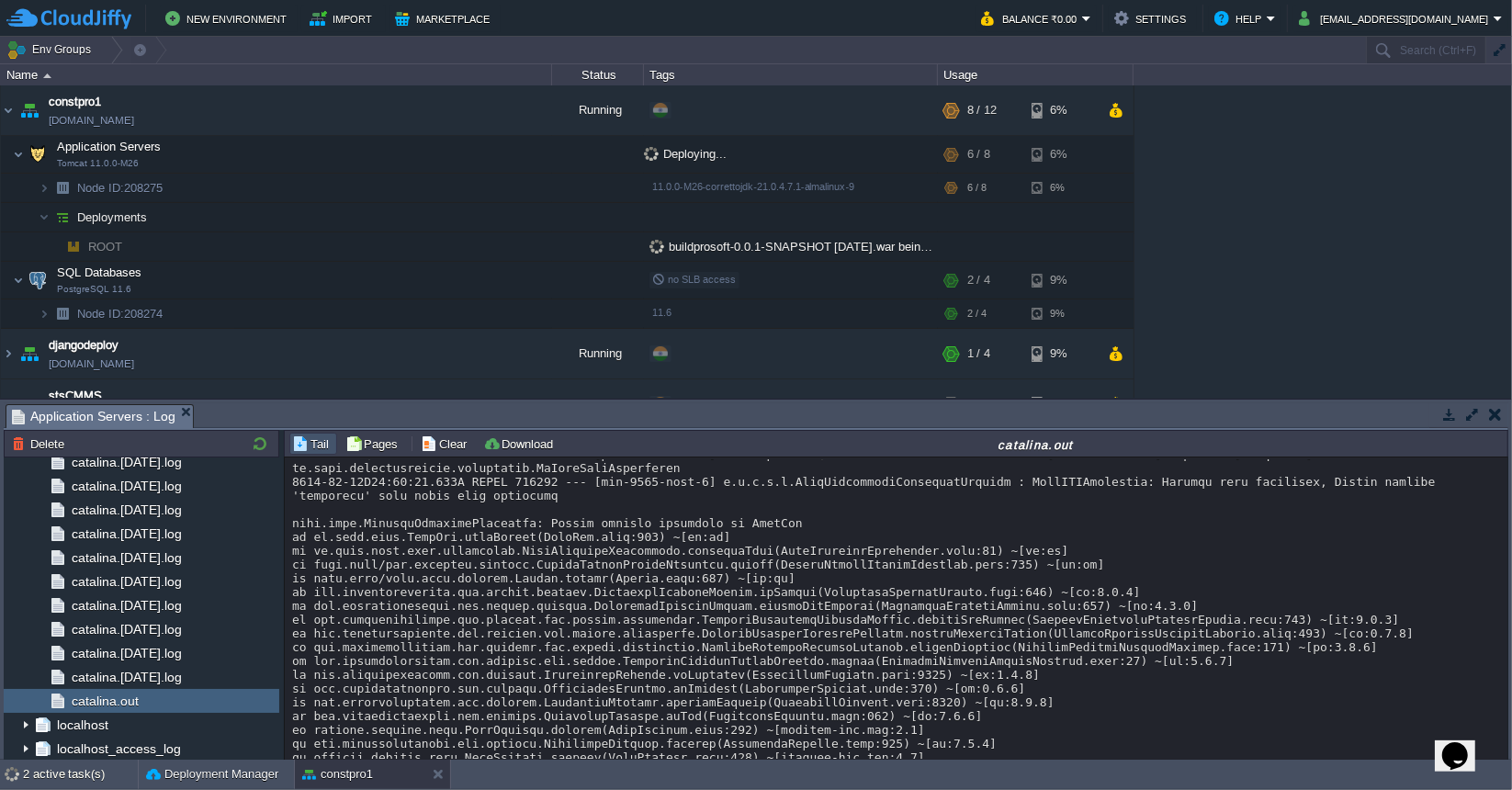
scroll to position [169, 0]
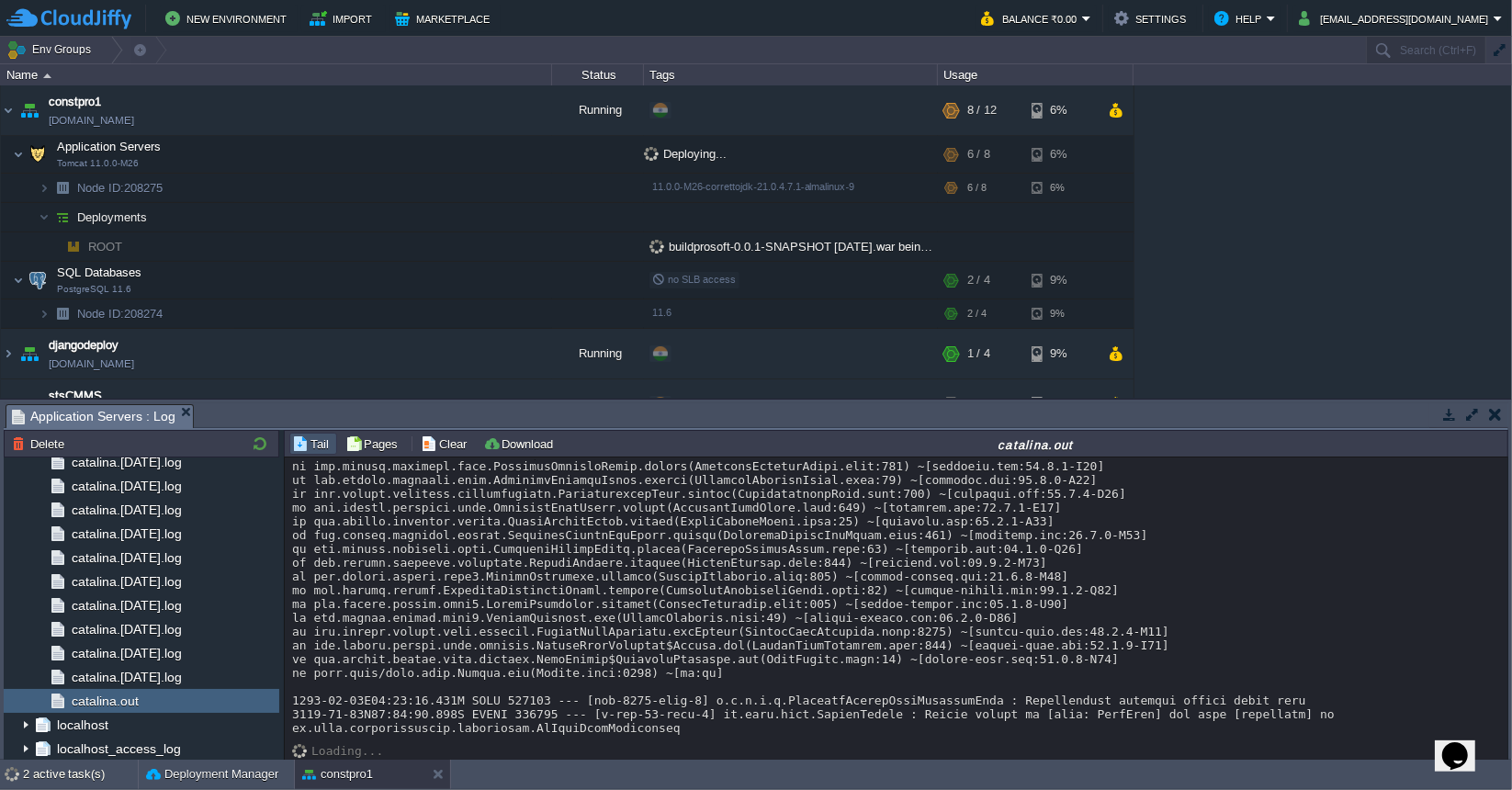
scroll to position [1823, 0]
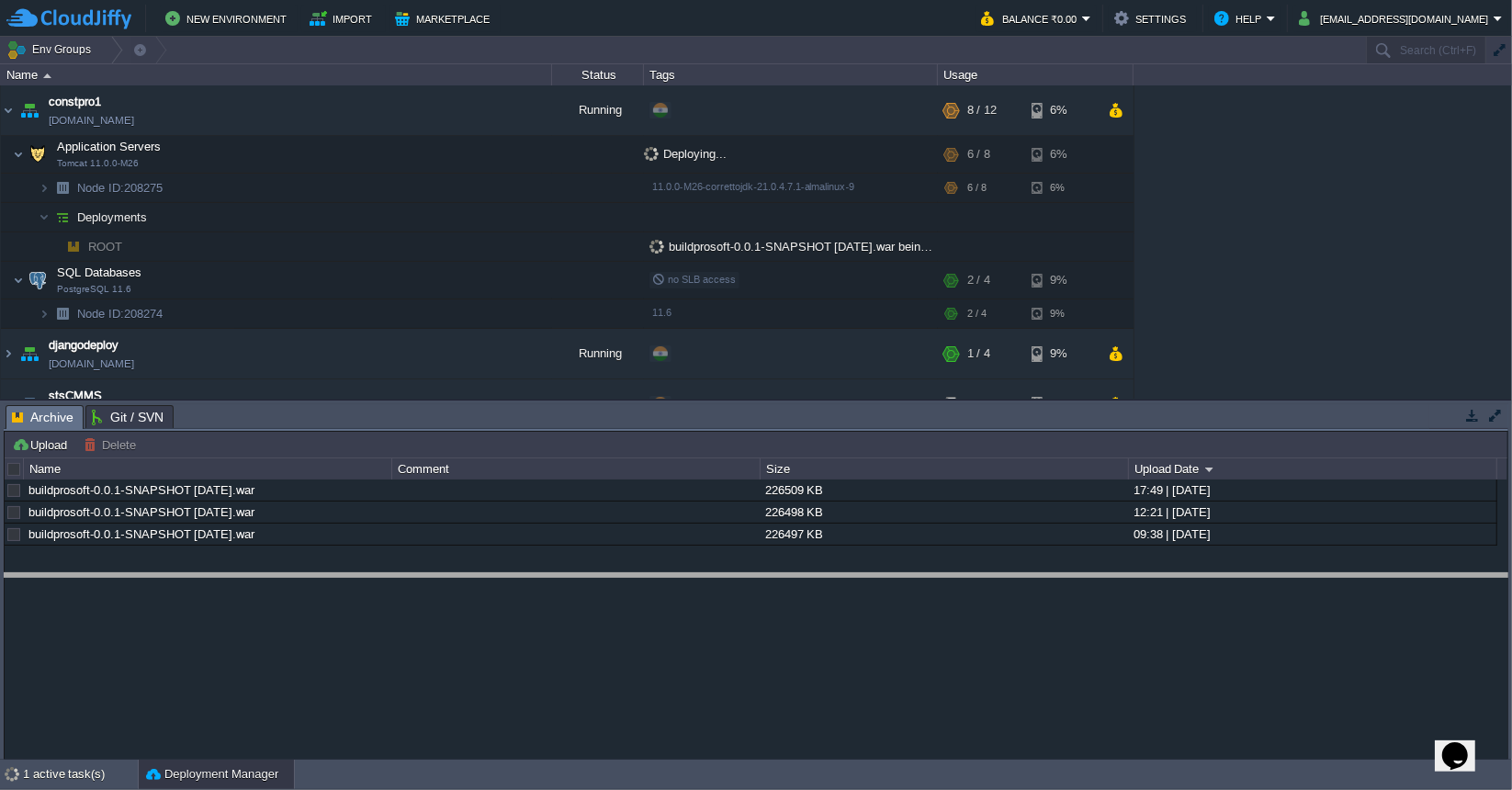
drag, startPoint x: 649, startPoint y: 417, endPoint x: 654, endPoint y: 598, distance: 181.1
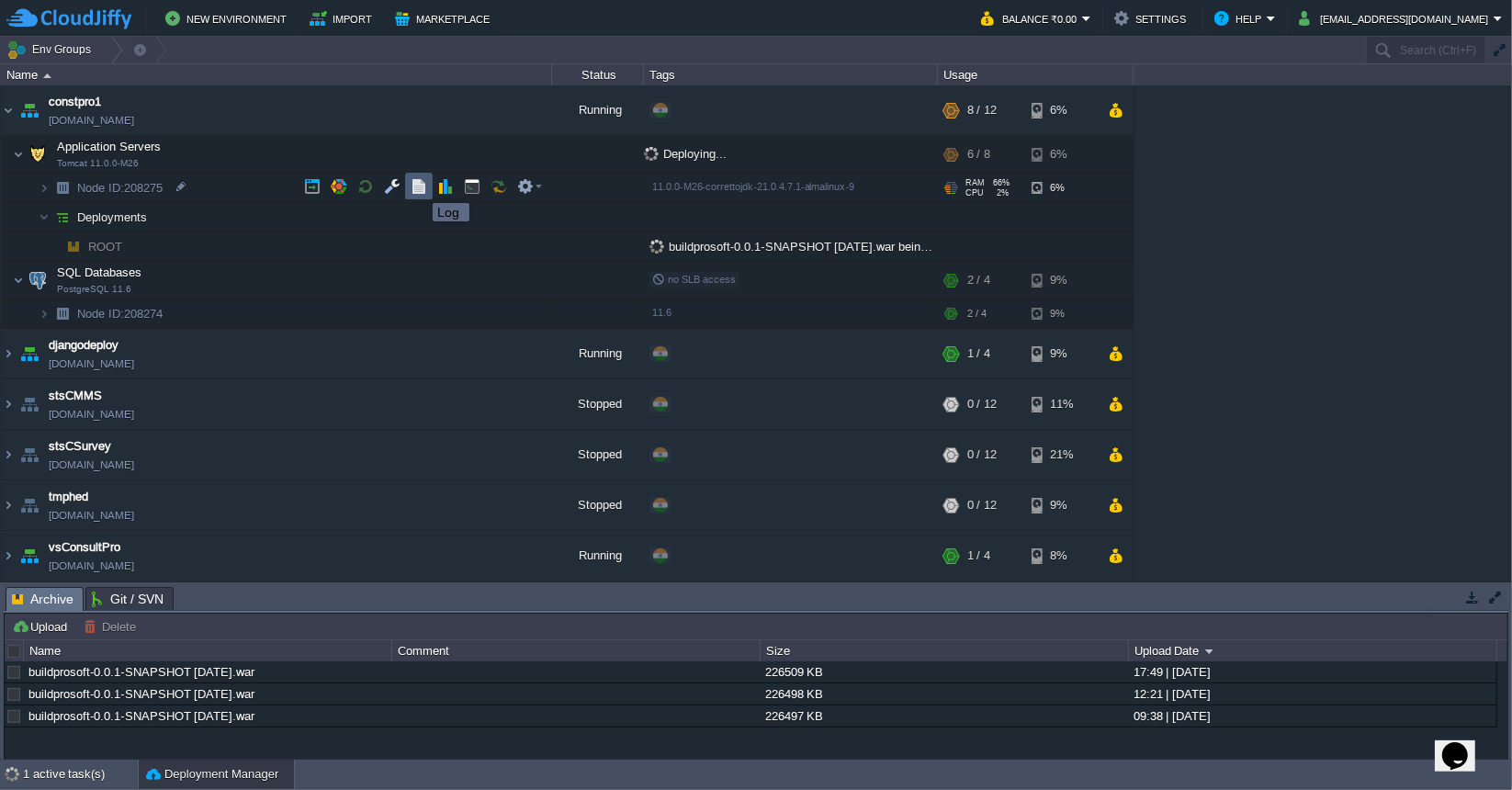
click at [418, 189] on button "button" at bounding box center [419, 187] width 17 height 17
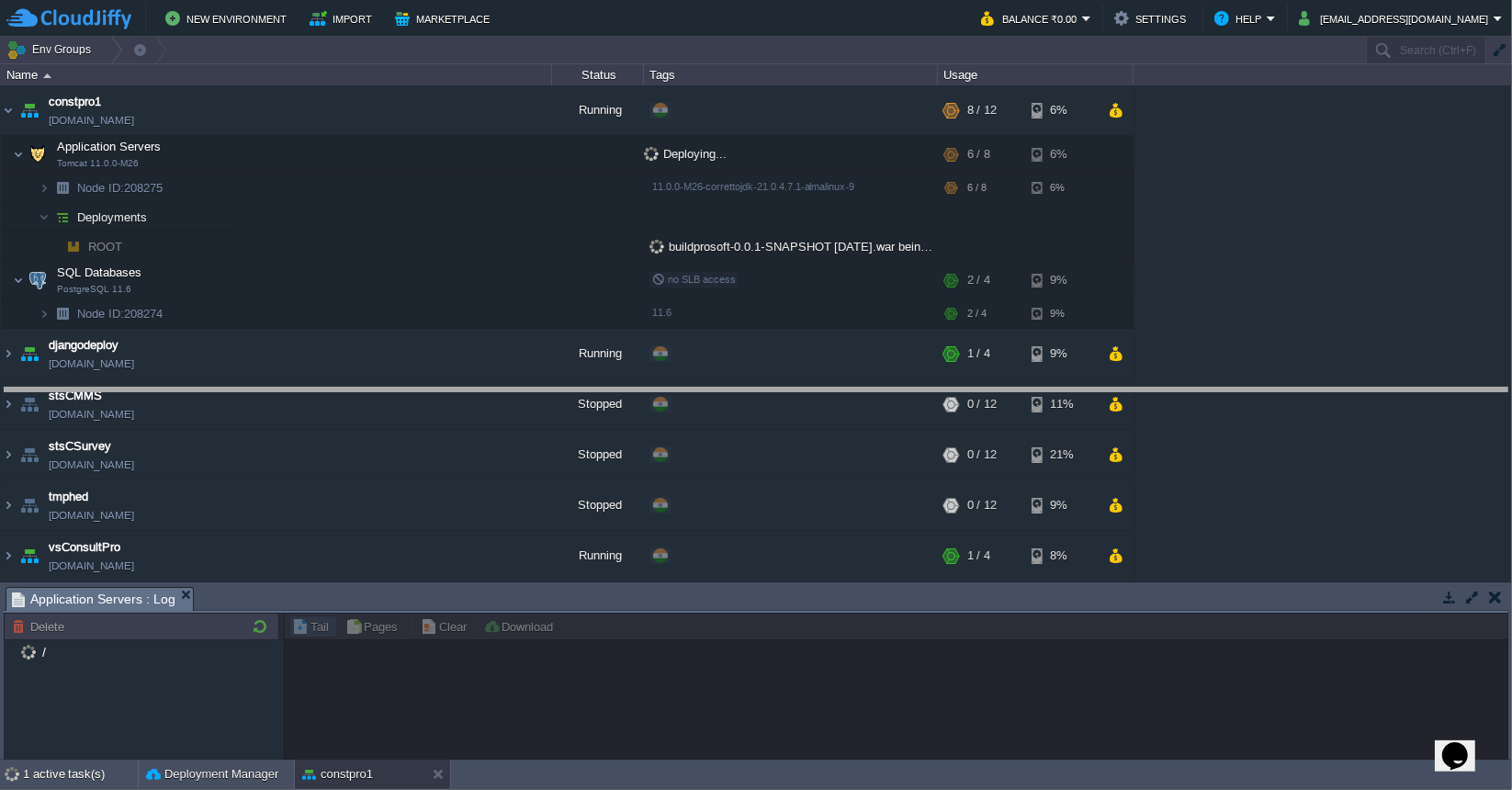
drag, startPoint x: 394, startPoint y: 592, endPoint x: 431, endPoint y: 296, distance: 298.3
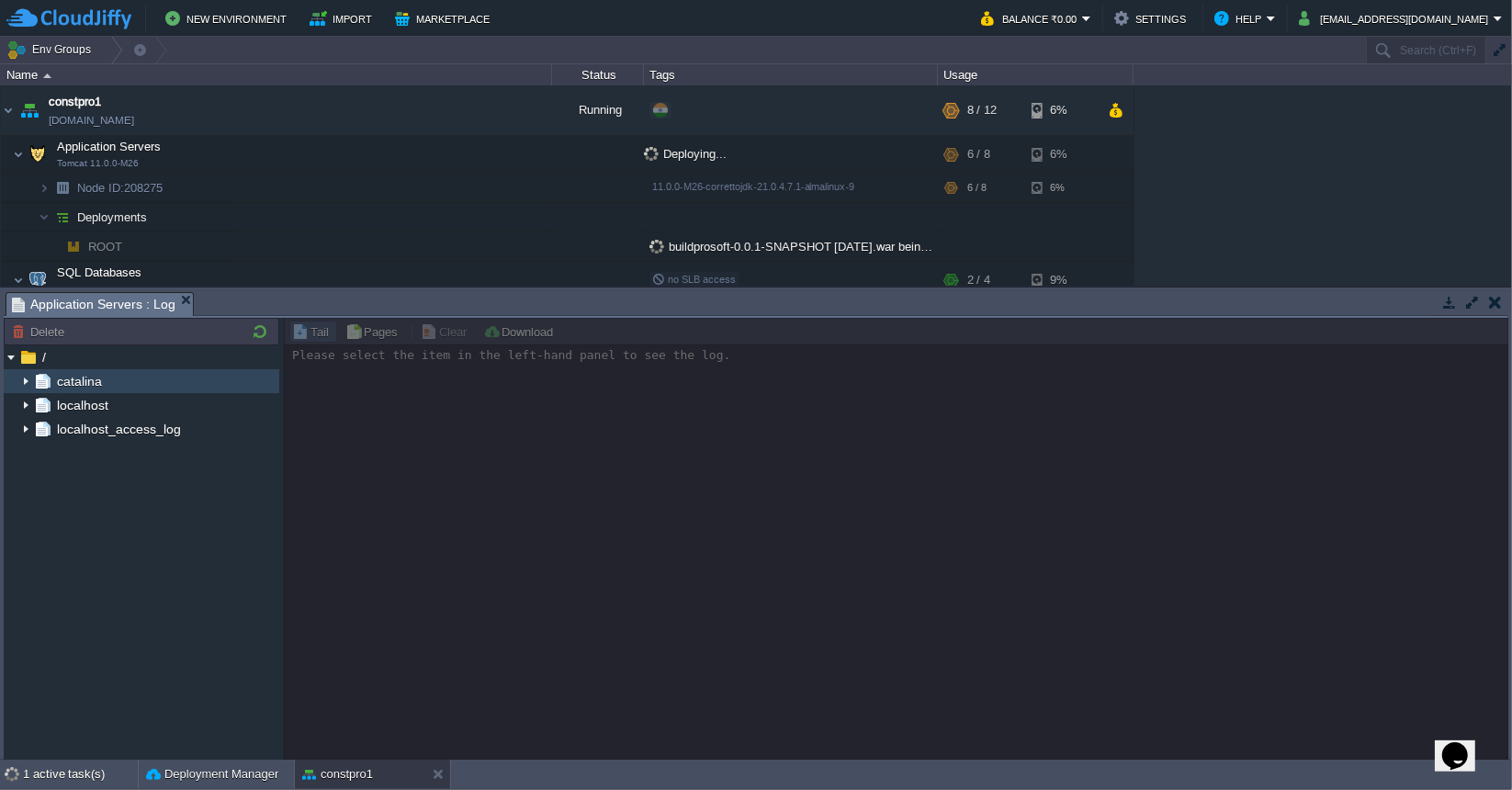
click at [27, 374] on img at bounding box center [26, 381] width 15 height 23
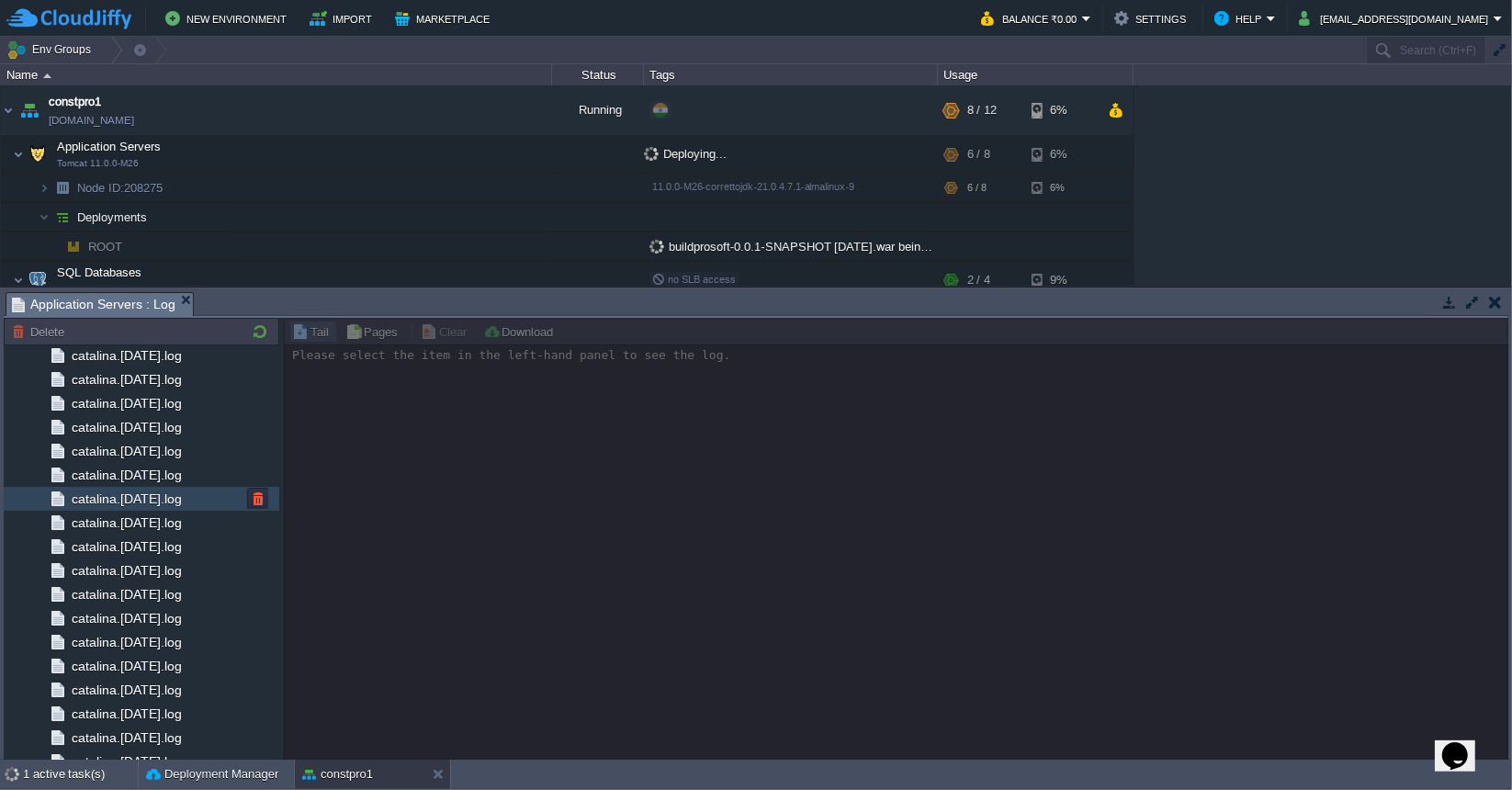
scroll to position [1878, 0]
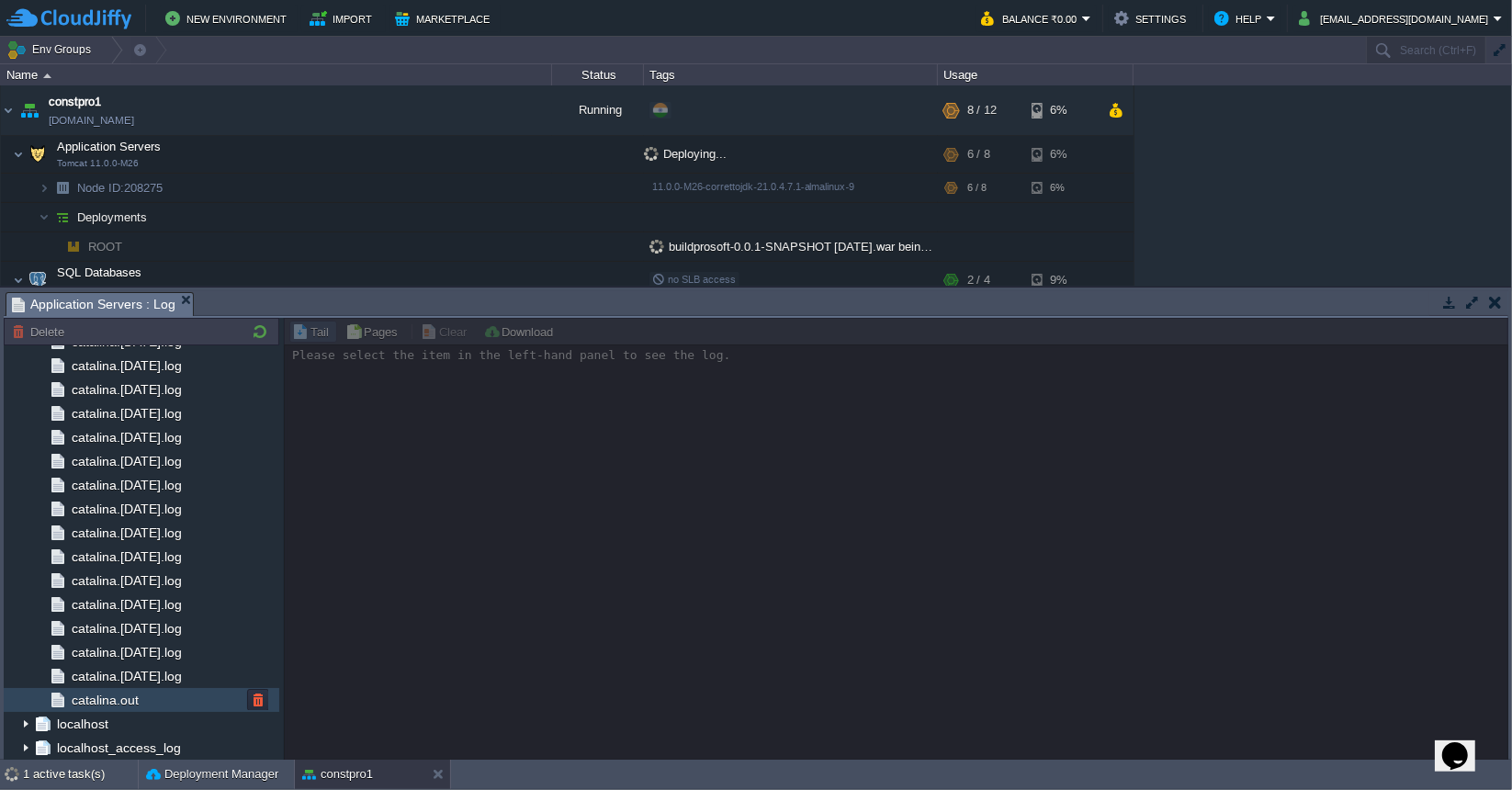
click at [124, 695] on span "catalina.out" at bounding box center [104, 700] width 73 height 17
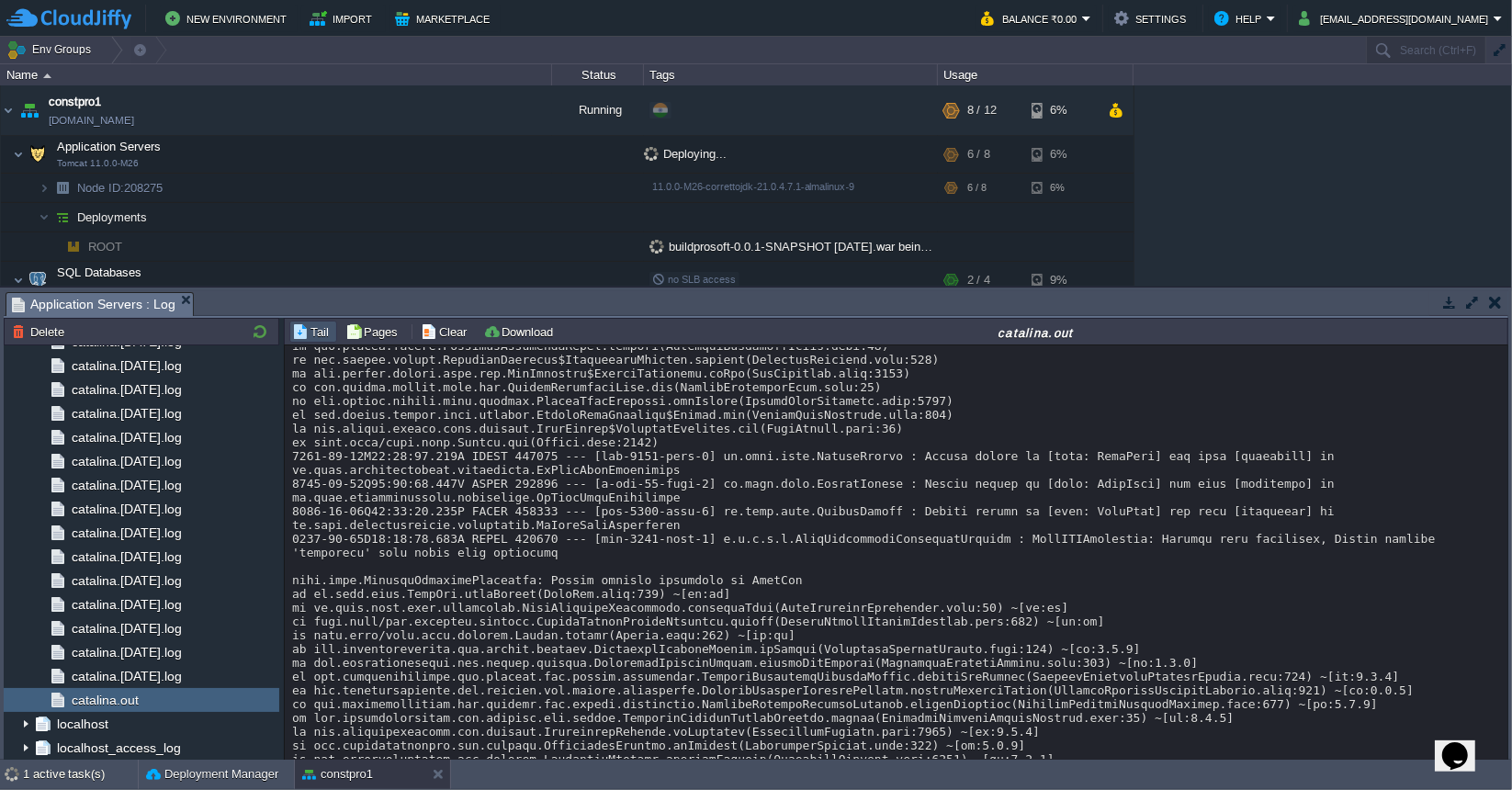
scroll to position [184, 0]
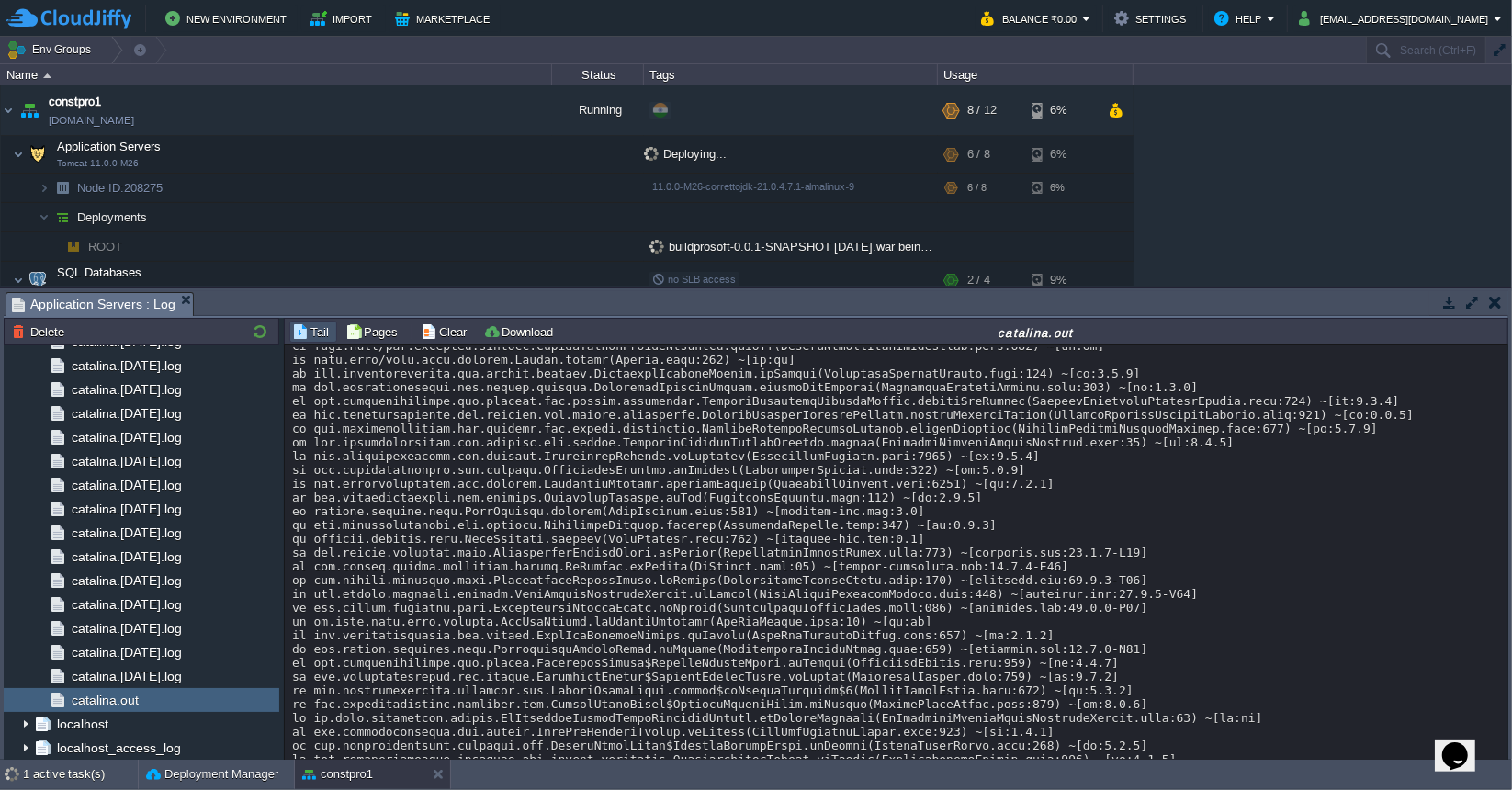
scroll to position [276, 0]
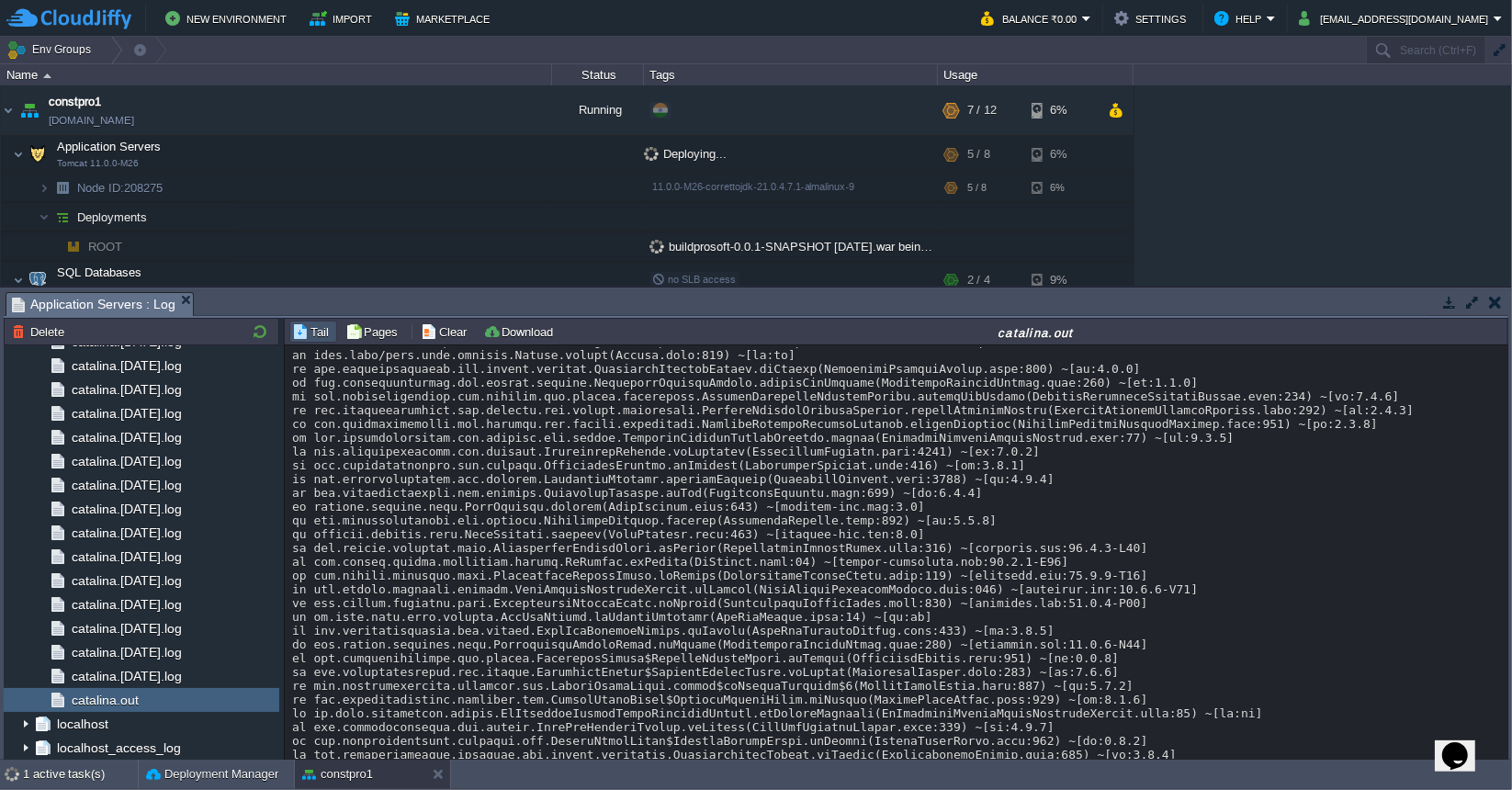
scroll to position [4318, 0]
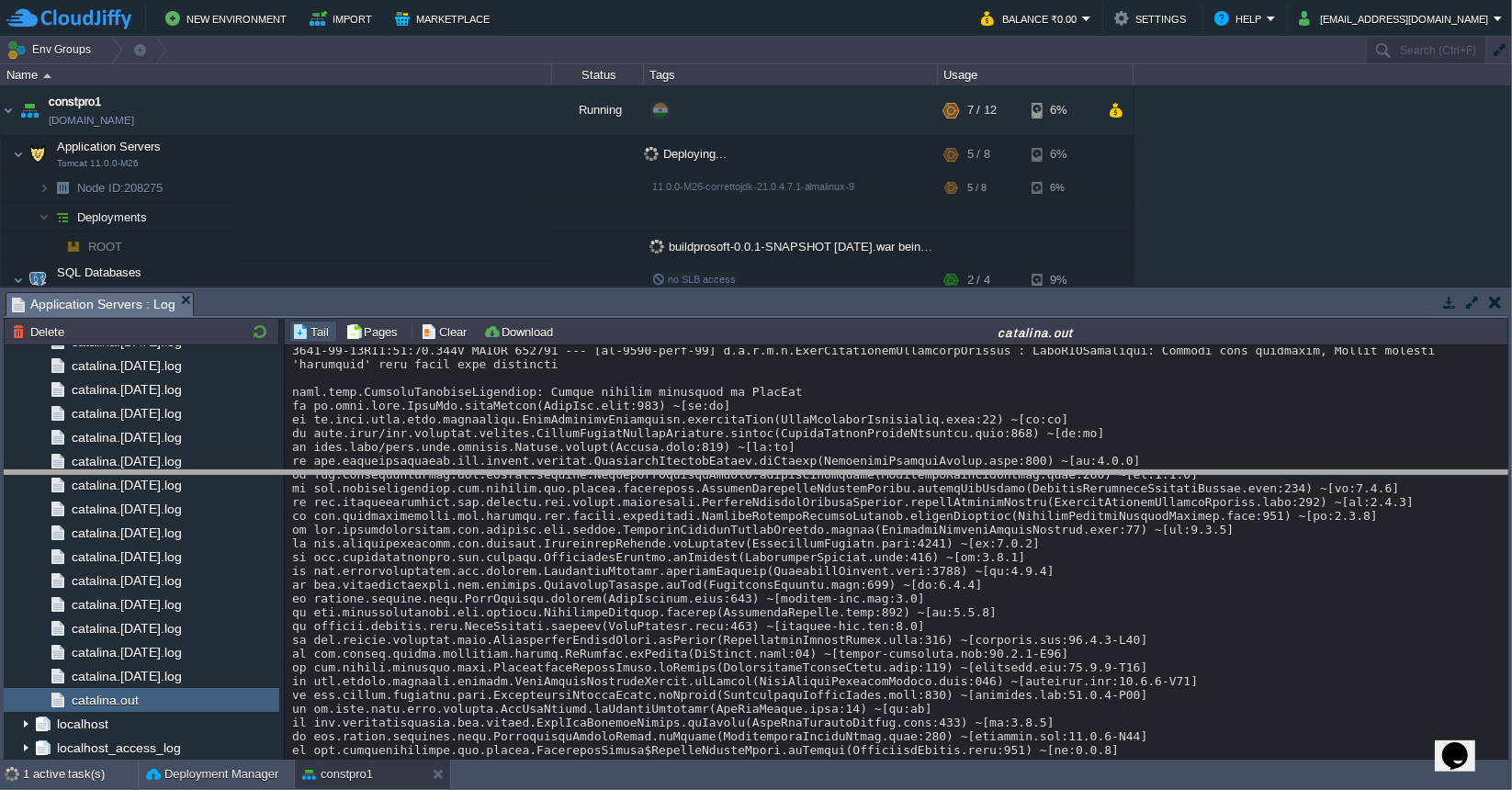
drag, startPoint x: 531, startPoint y: 298, endPoint x: 534, endPoint y: 503, distance: 205.0
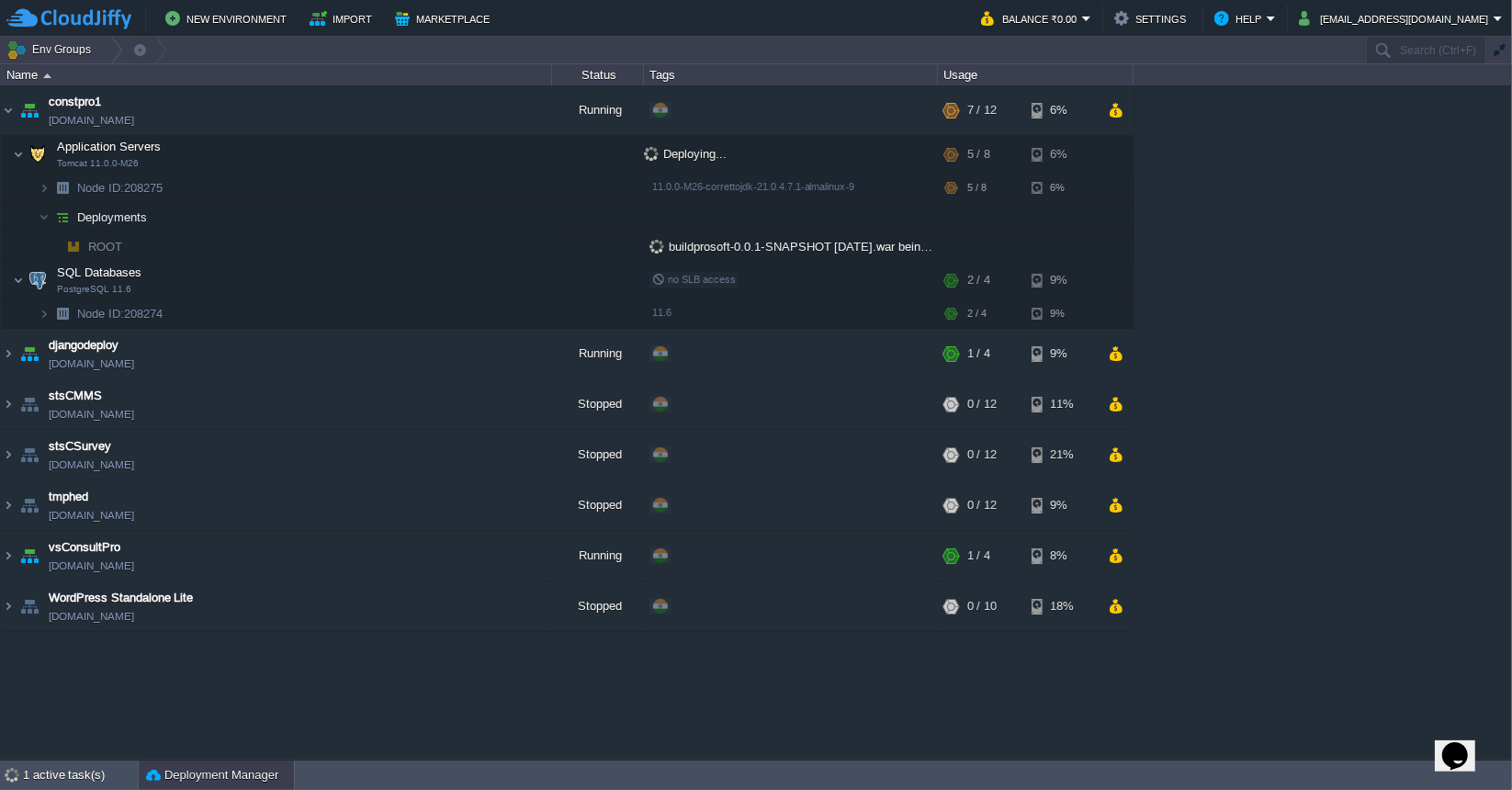
click at [189, 771] on button "Deployment Manager" at bounding box center [212, 776] width 132 height 19
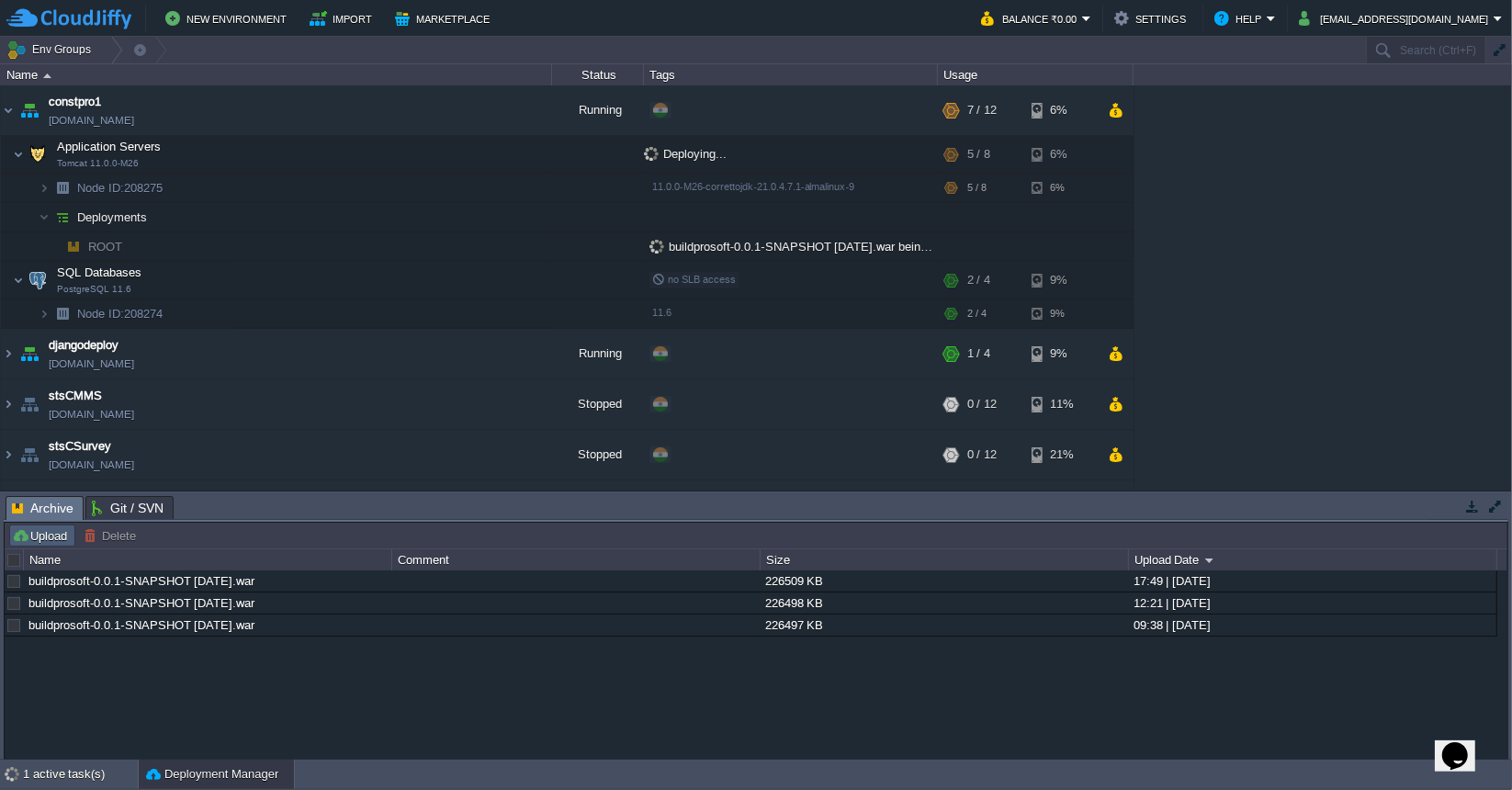
click at [28, 534] on button "Upload" at bounding box center [42, 536] width 61 height 17
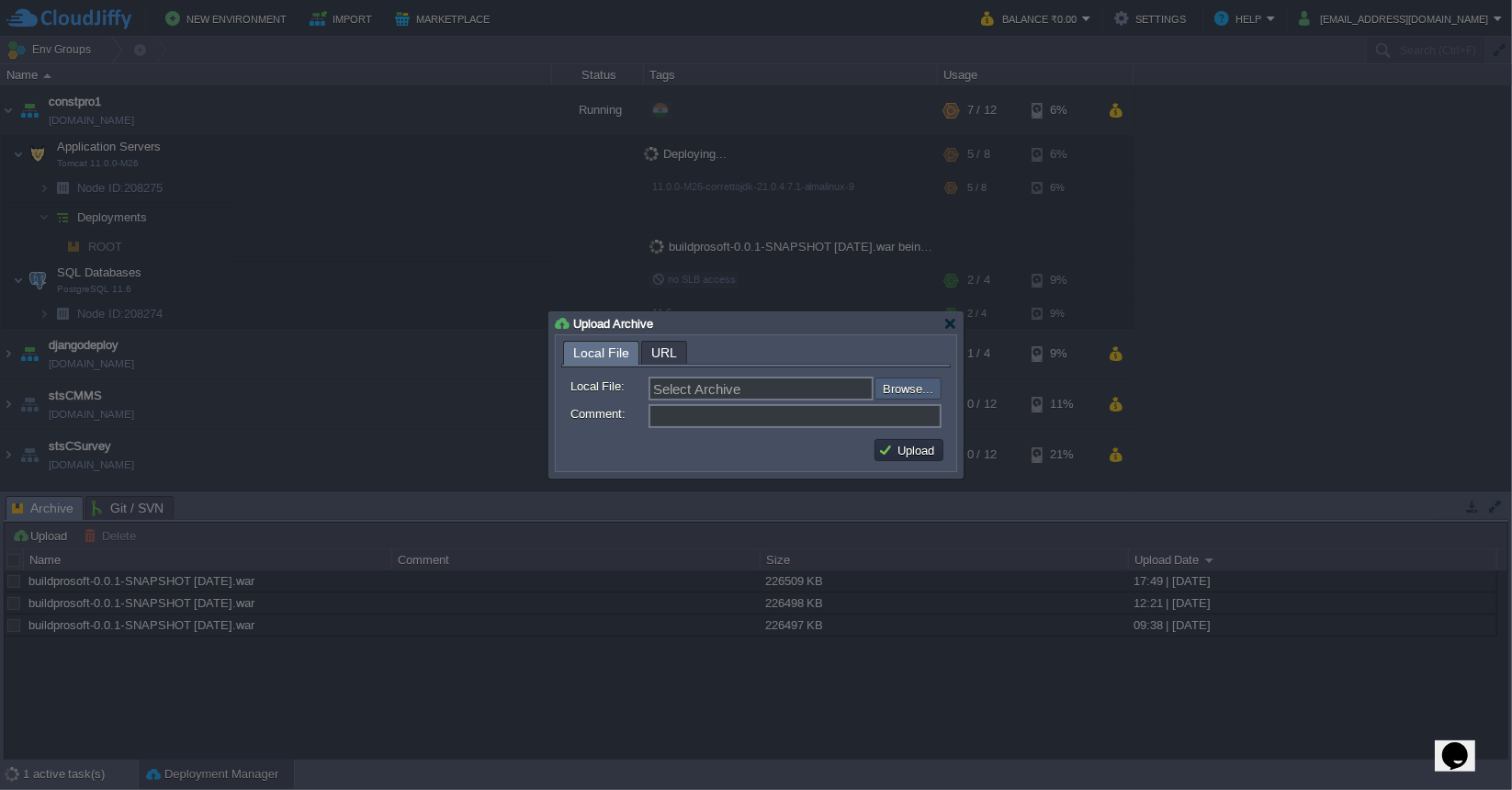
click at [900, 389] on input "file" at bounding box center [825, 387] width 233 height 22
type input "C:\fakepath\buildprosoft-0.0.1-SNAPSHOT [DATE].war"
type input "buildprosoft-0.0.1-SNAPSHOT [DATE].war"
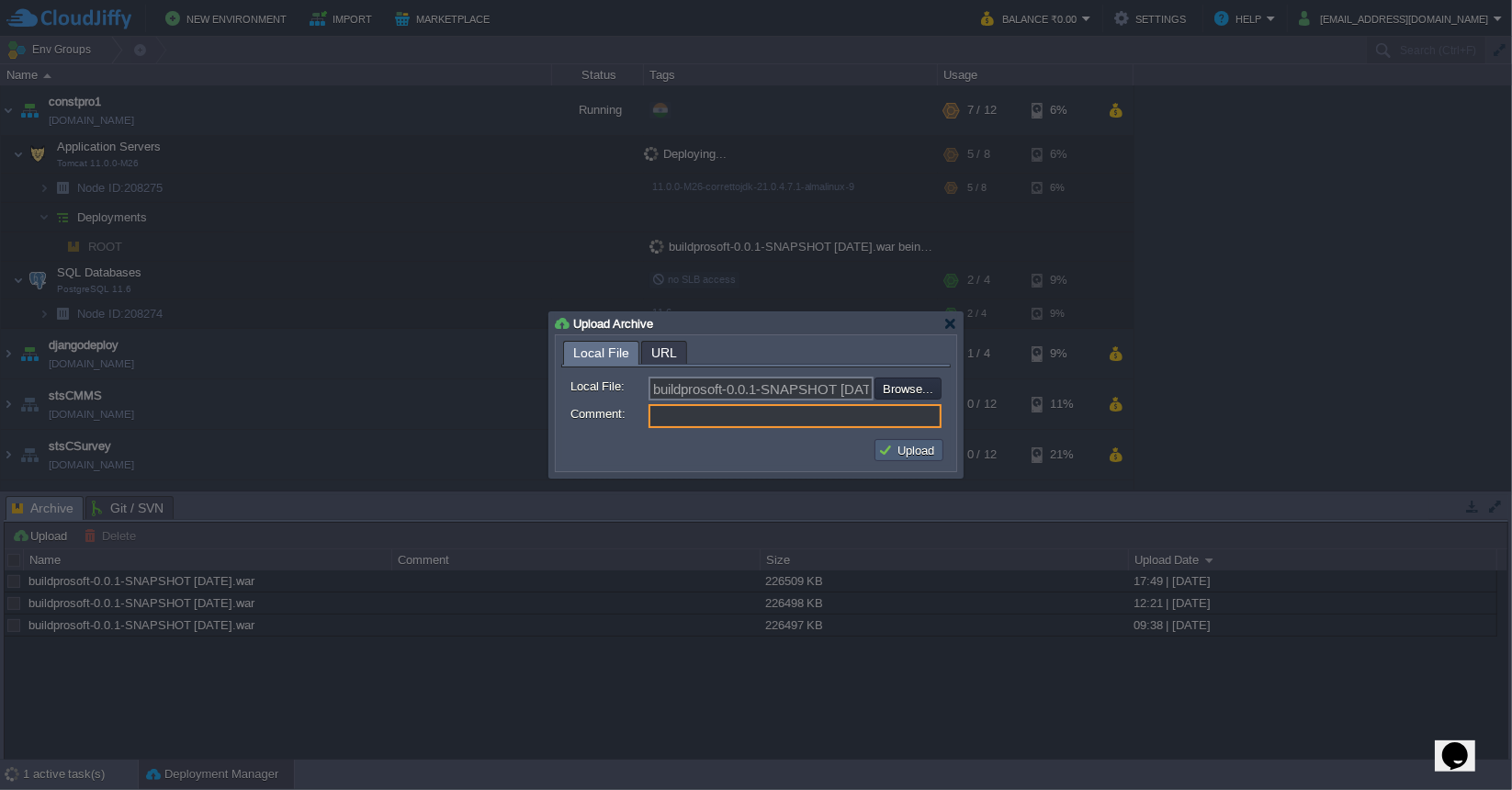
click at [895, 448] on button "Upload" at bounding box center [909, 450] width 62 height 17
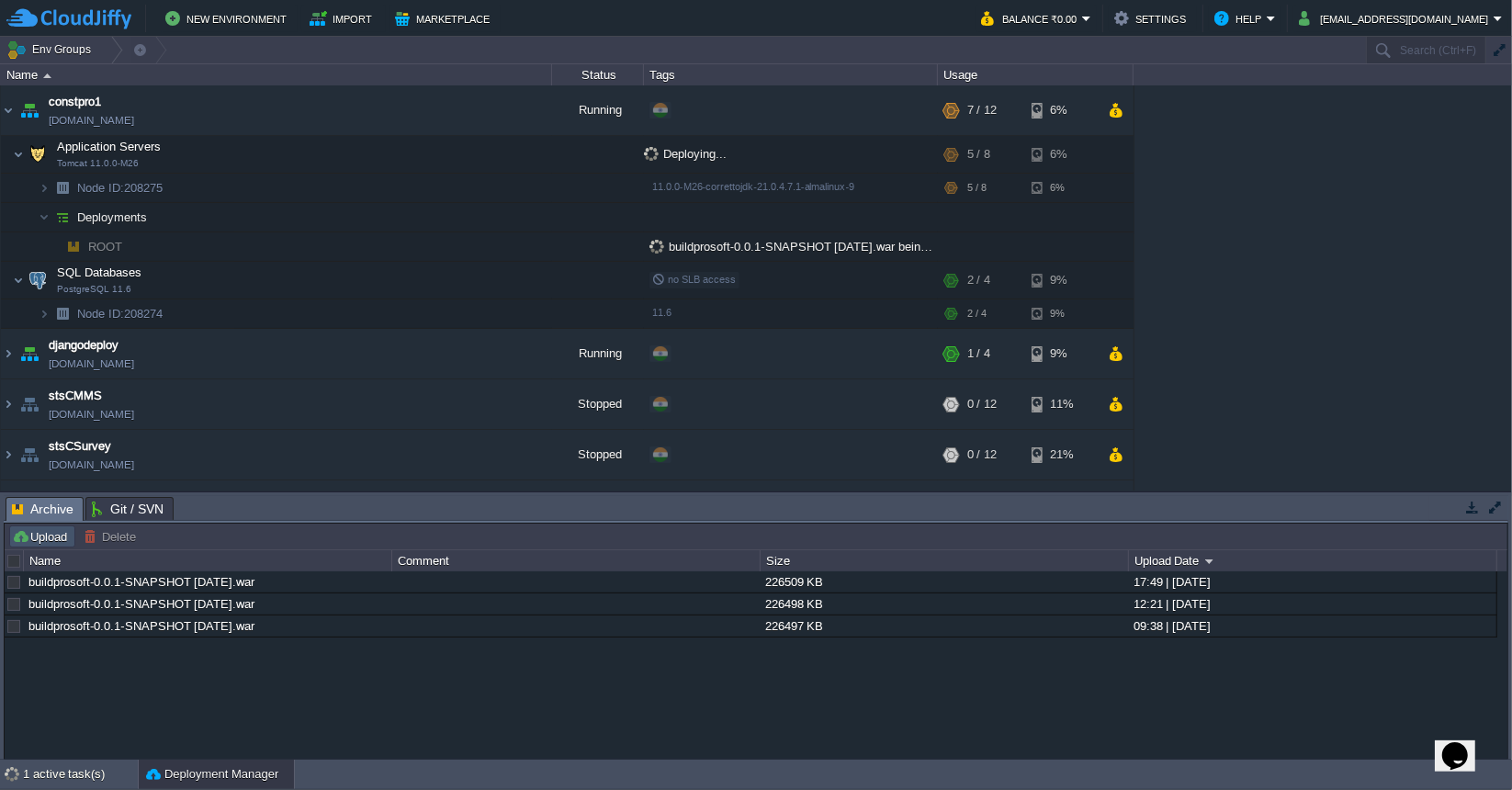
click at [50, 538] on button "Upload" at bounding box center [42, 537] width 61 height 17
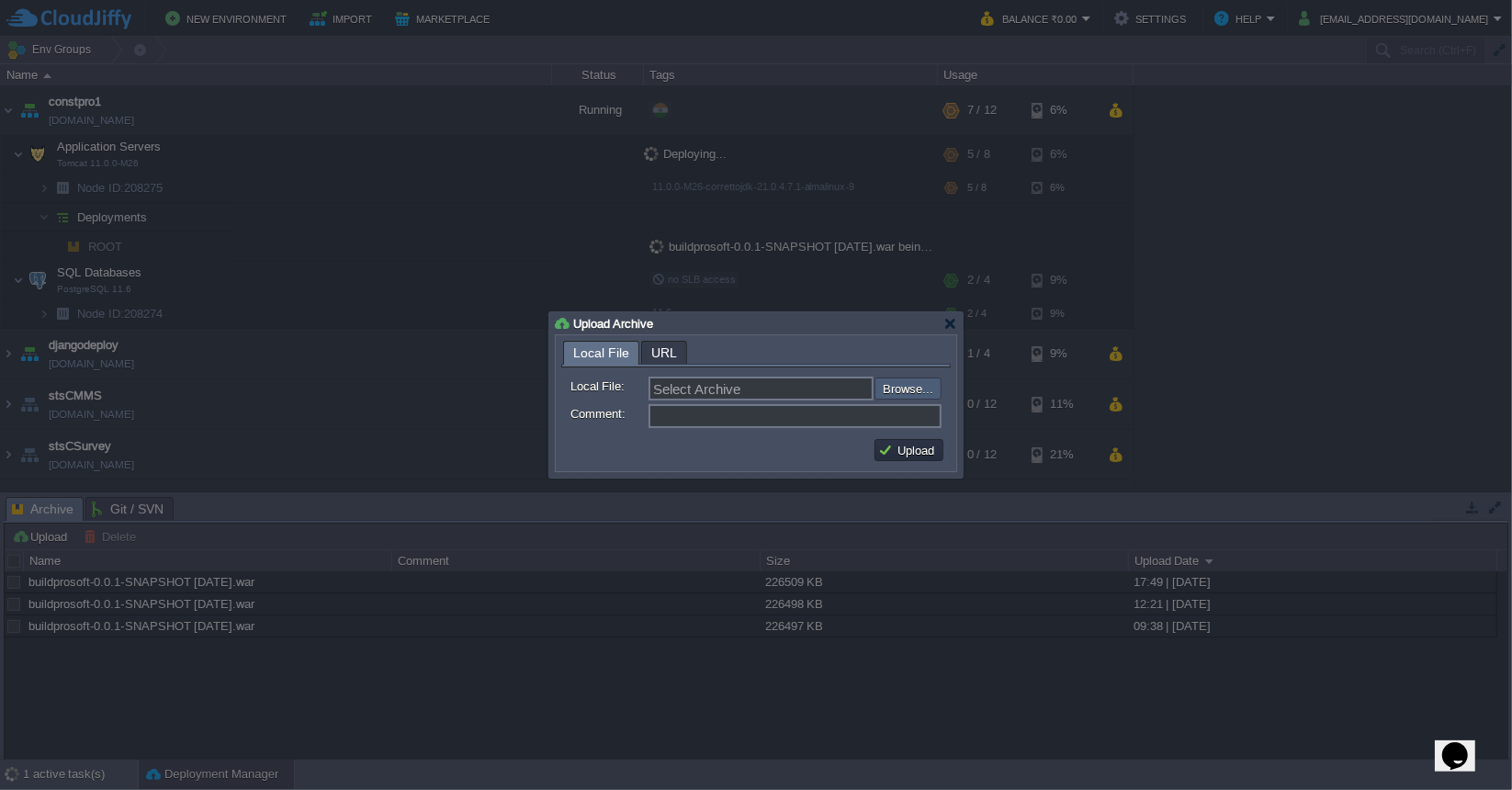
click at [900, 388] on input "file" at bounding box center [825, 387] width 233 height 22
click at [902, 394] on input "file" at bounding box center [825, 387] width 233 height 22
type input "C:\fakepath\buildprosoft-0.0.1-SNAPSHOT [DATE].war"
type input "buildprosoft-0.0.1-SNAPSHOT [DATE].war"
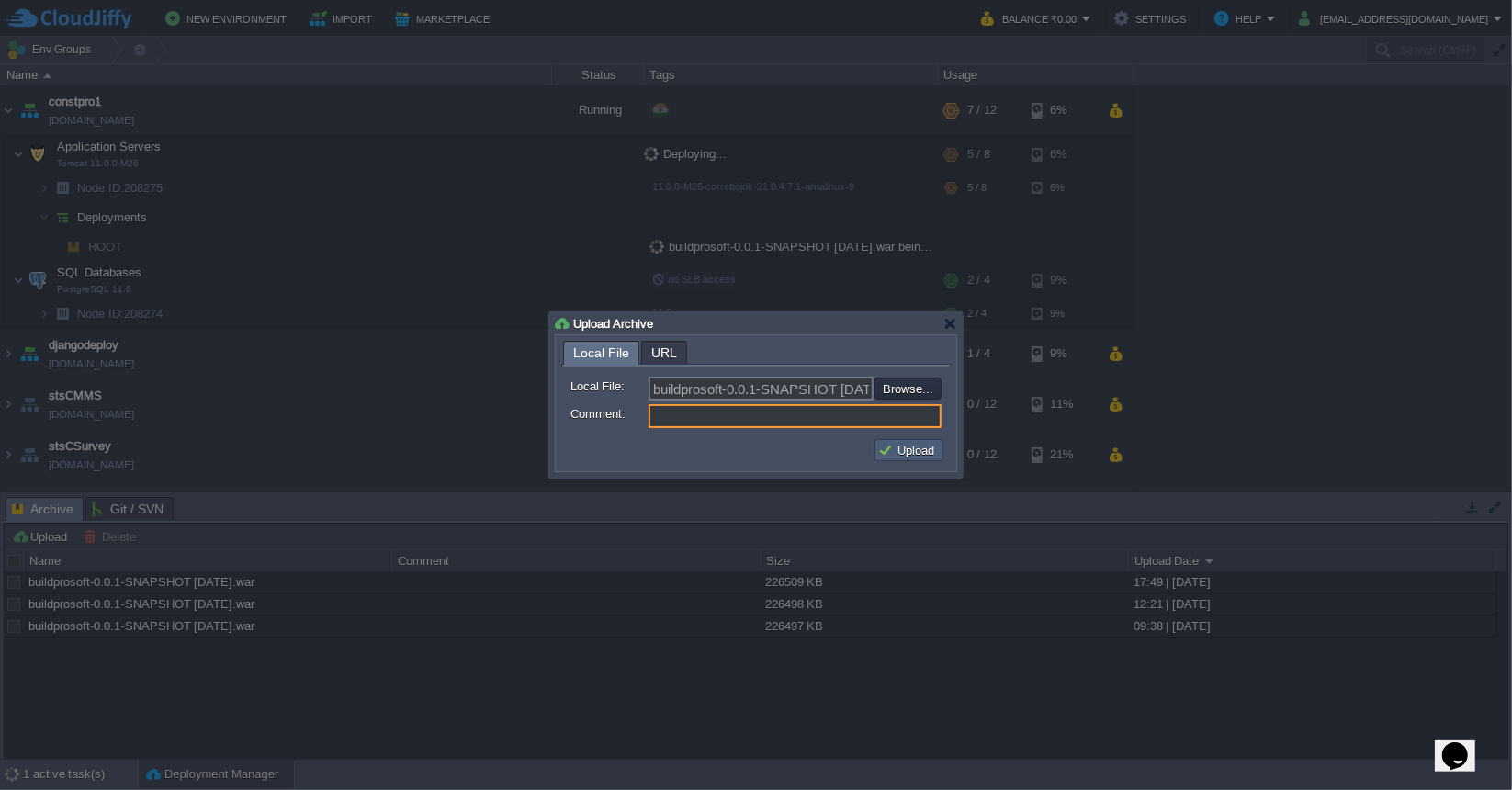
click at [896, 452] on button "Upload" at bounding box center [909, 450] width 62 height 17
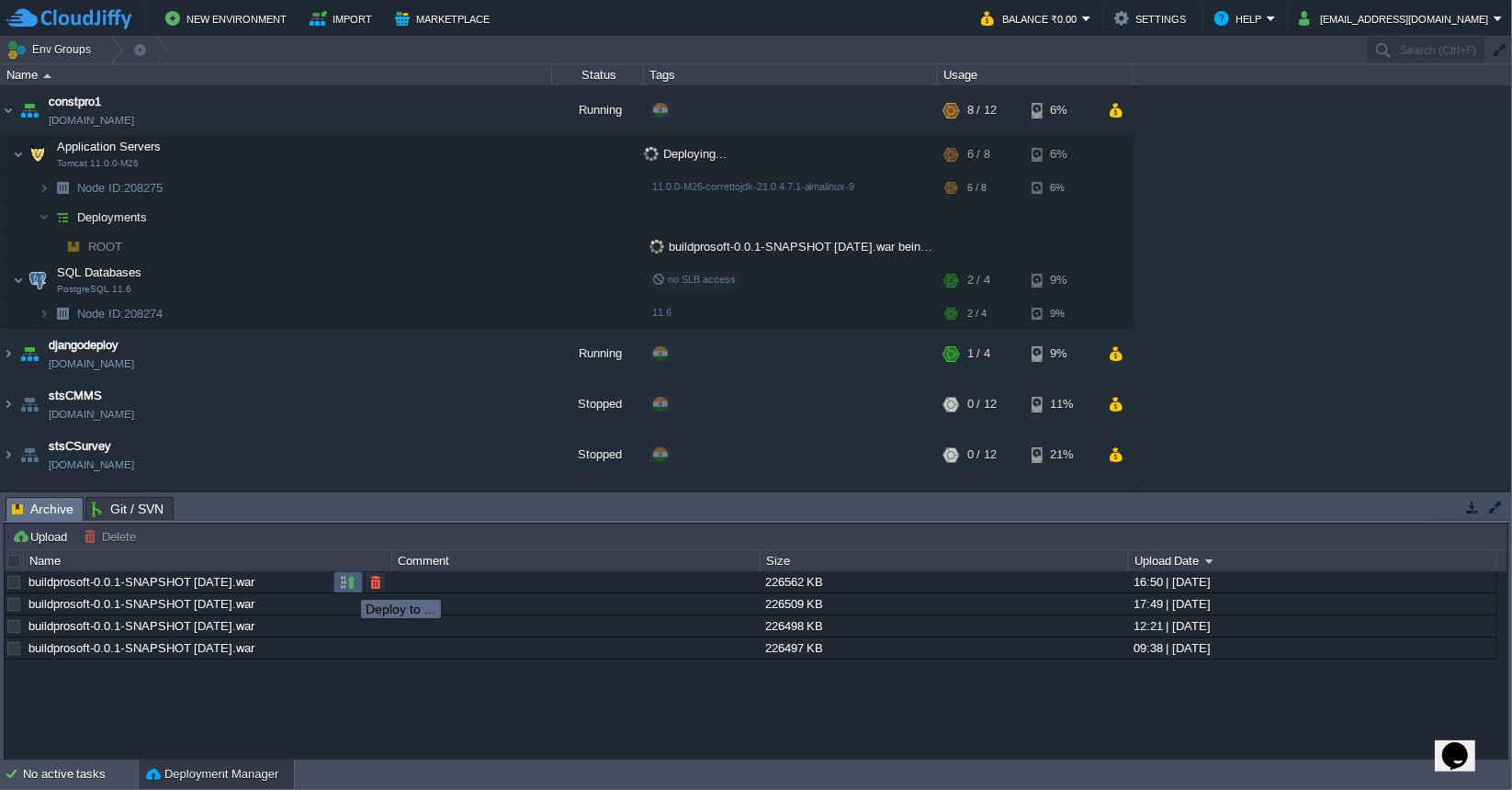
click at [347, 584] on button "button" at bounding box center [348, 583] width 17 height 17
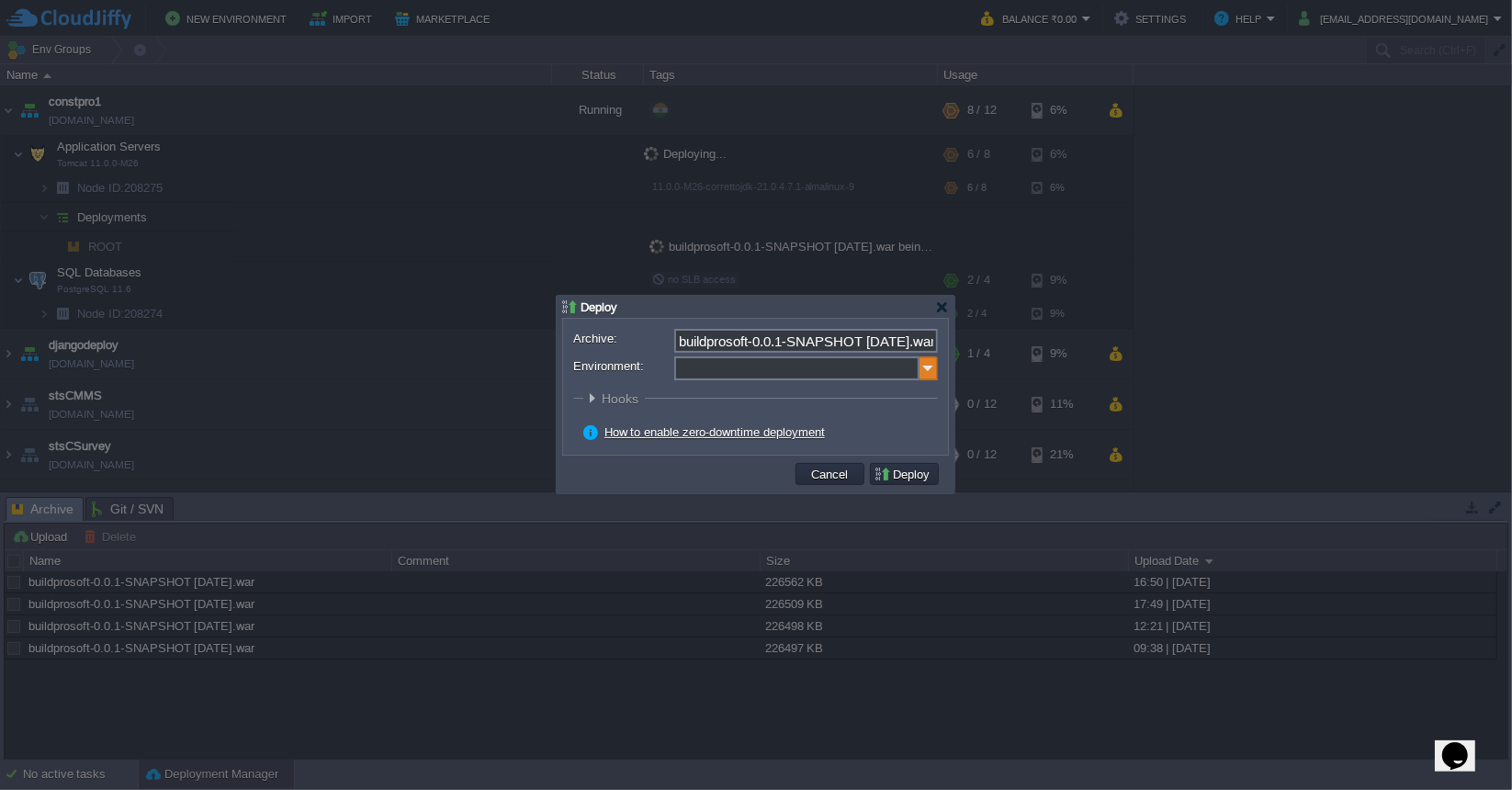
click at [930, 372] on img at bounding box center [929, 368] width 19 height 23
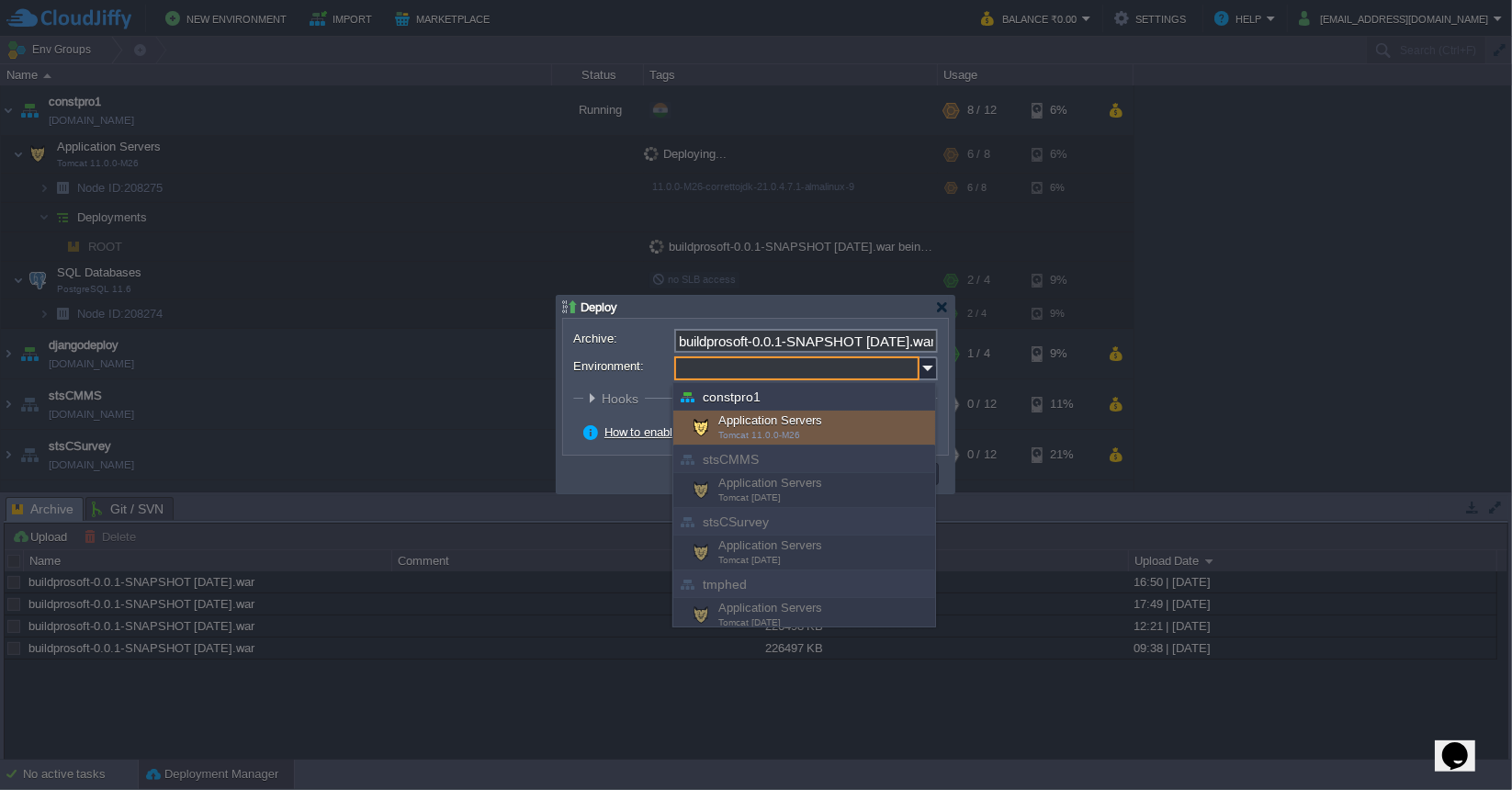
click at [843, 426] on div "Application Servers Tomcat 11.0.0-M26" at bounding box center [804, 428] width 262 height 35
type input "Application Servers (constpro1)"
type input "ROOT-420"
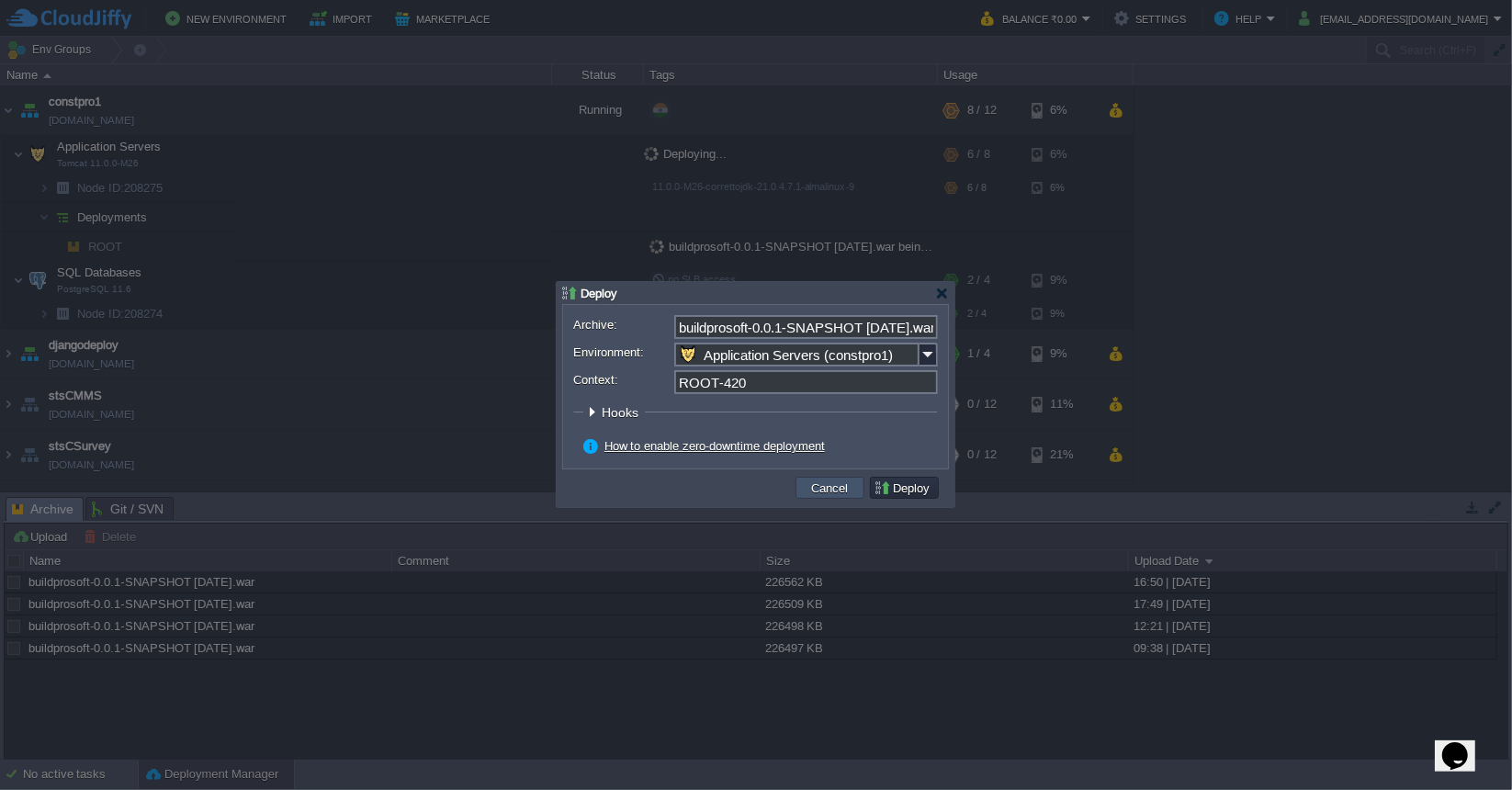
click at [839, 488] on button "Cancel" at bounding box center [830, 488] width 48 height 17
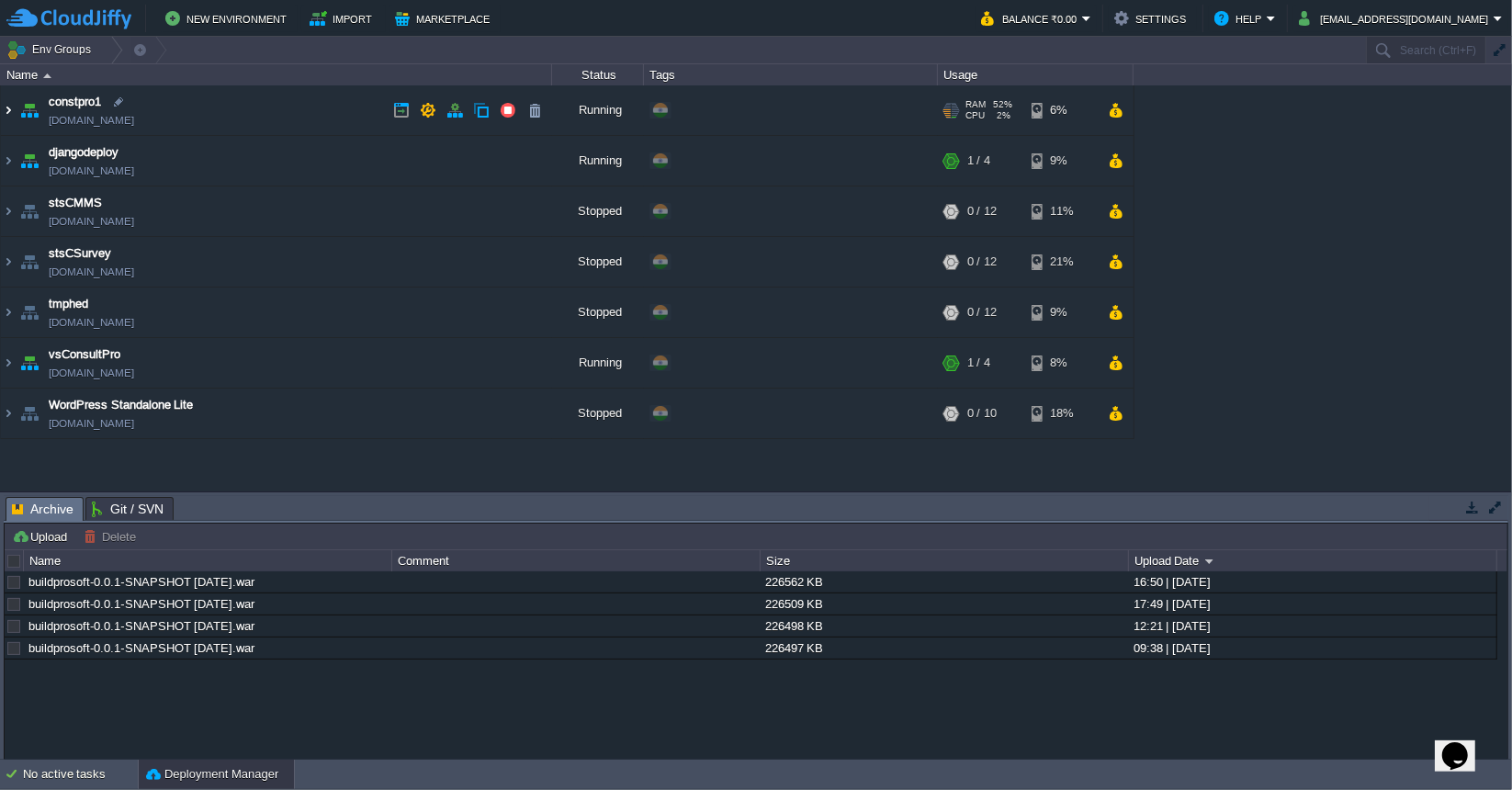
click at [9, 113] on img at bounding box center [8, 110] width 15 height 50
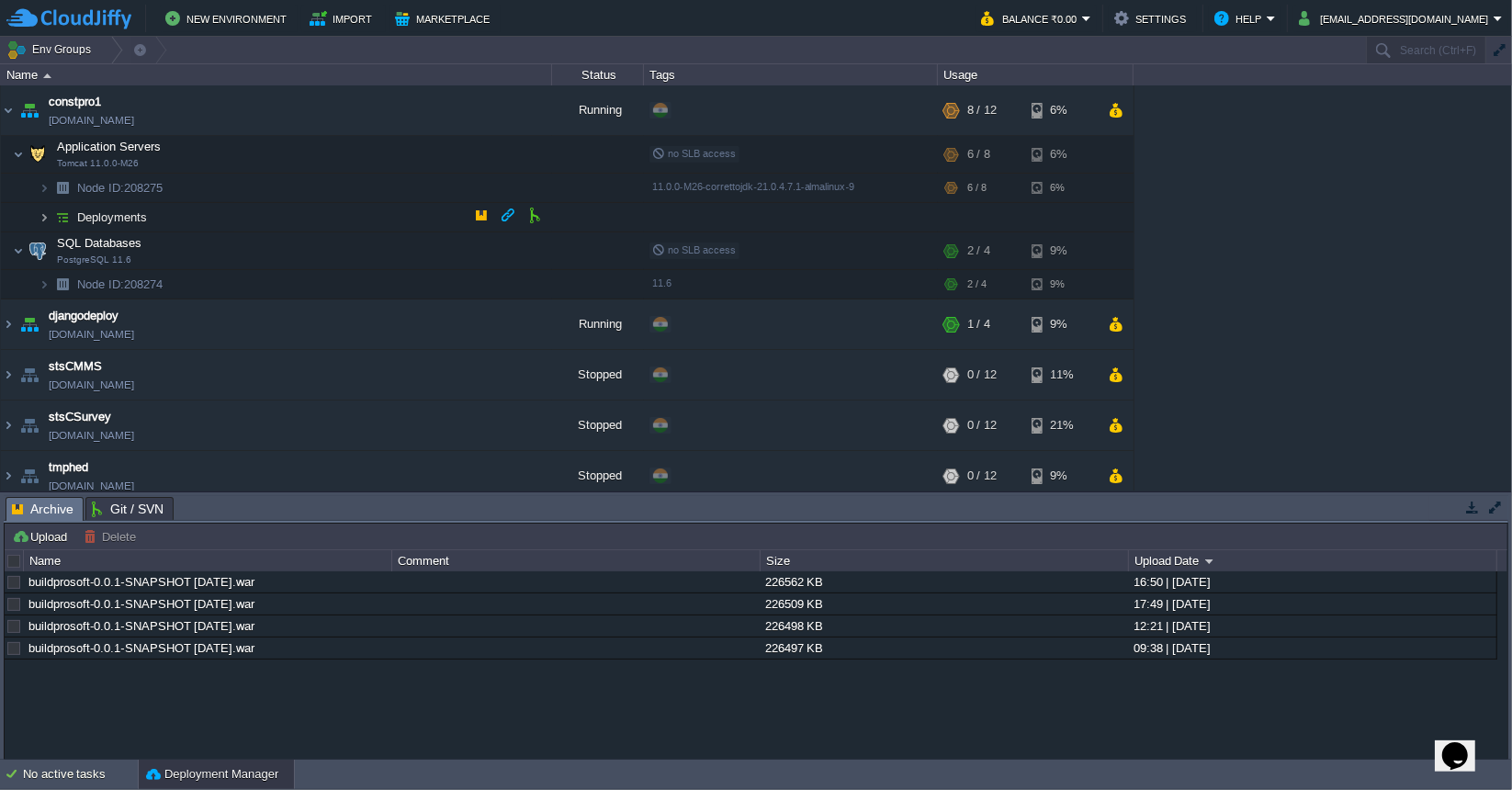
click at [45, 219] on img at bounding box center [44, 217] width 11 height 28
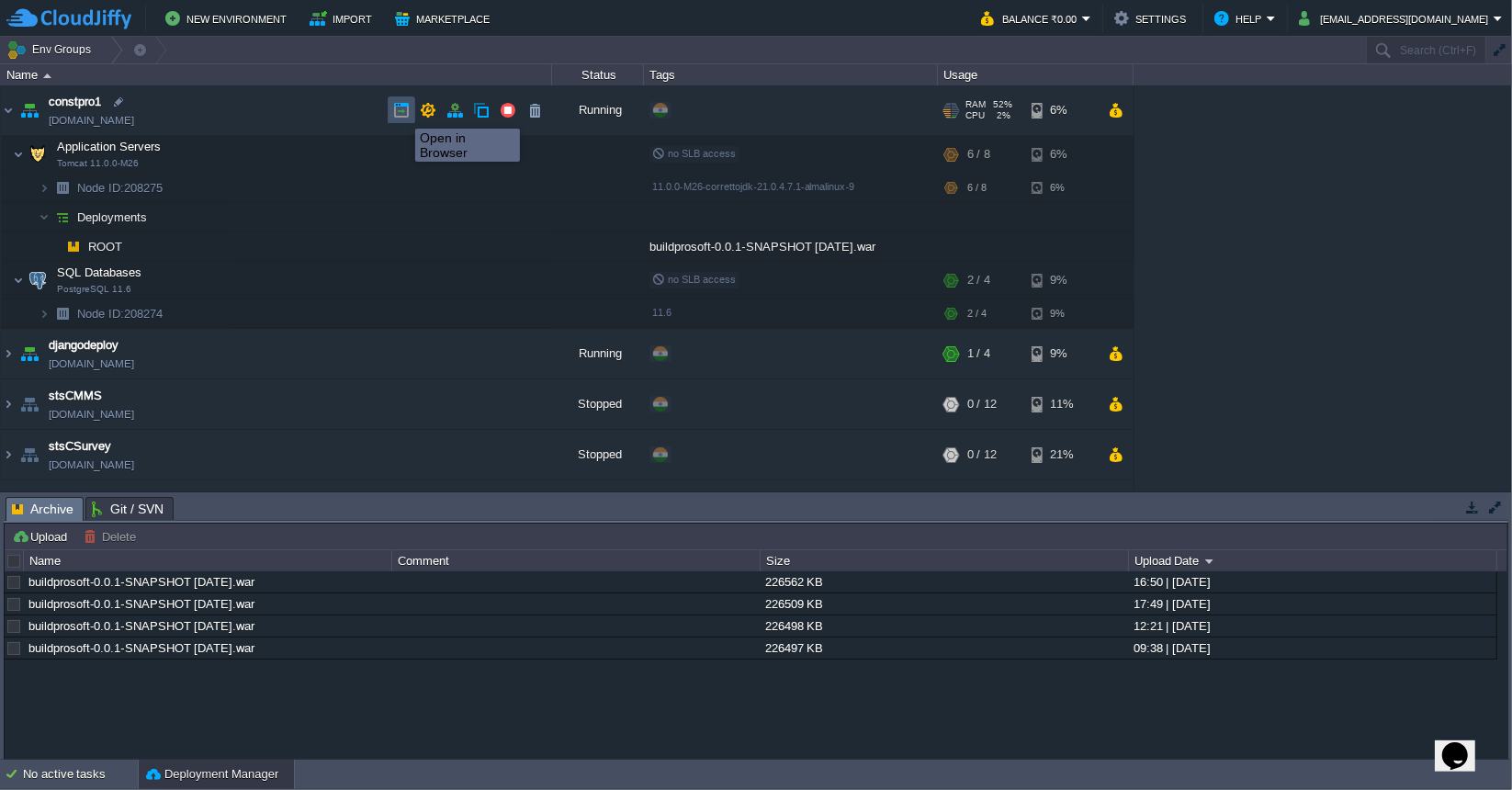
click at [401, 112] on button "button" at bounding box center [401, 111] width 17 height 17
